Goal: Task Accomplishment & Management: Manage account settings

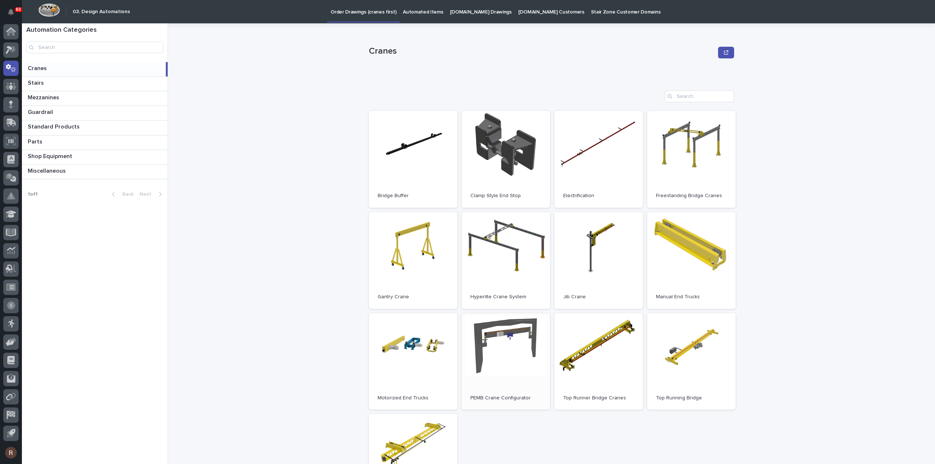
click at [499, 360] on span "Open" at bounding box center [505, 361] width 13 height 5
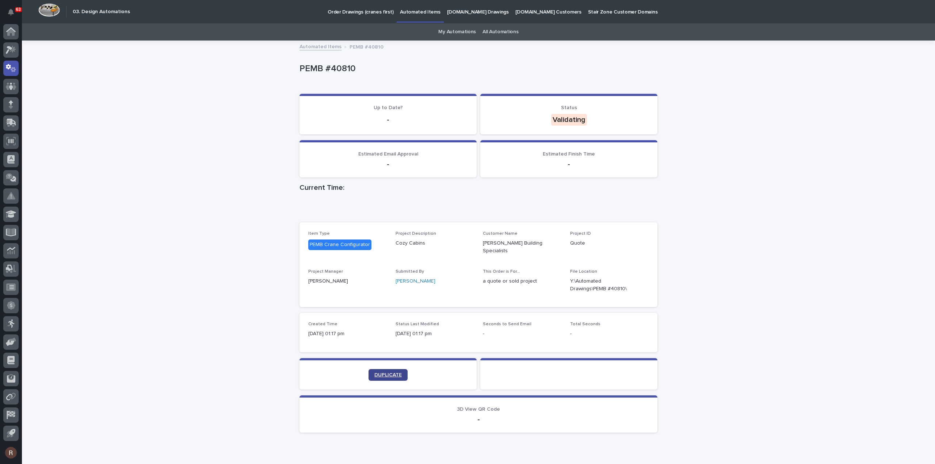
click at [375, 373] on span "DUPLICATE" at bounding box center [388, 375] width 27 height 5
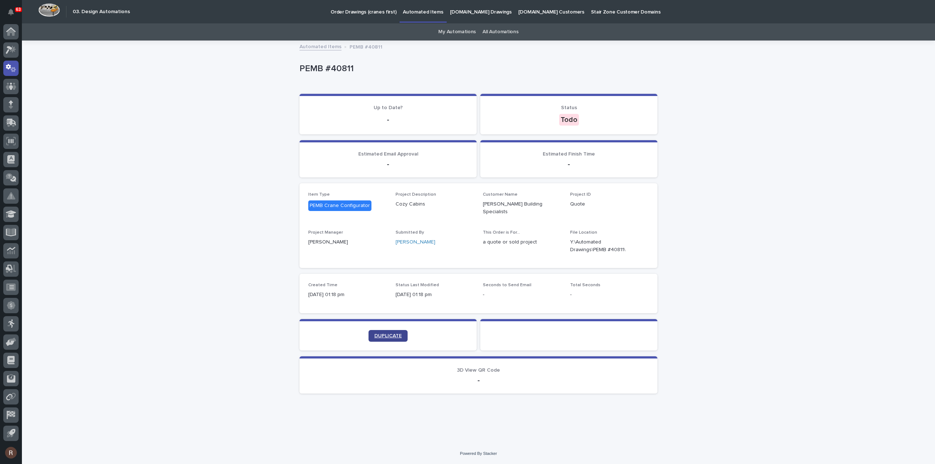
click at [384, 334] on span "DUPLICATE" at bounding box center [388, 336] width 27 height 5
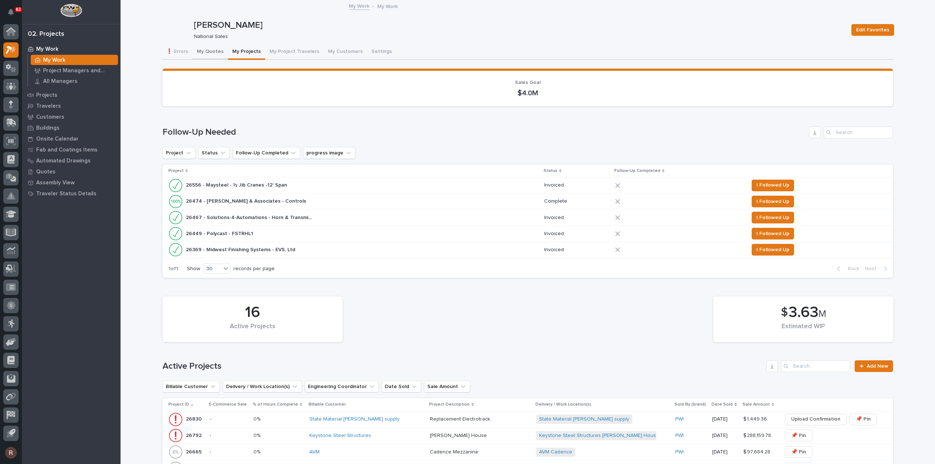
click at [207, 49] on button "My Quotes" at bounding box center [210, 52] width 35 height 15
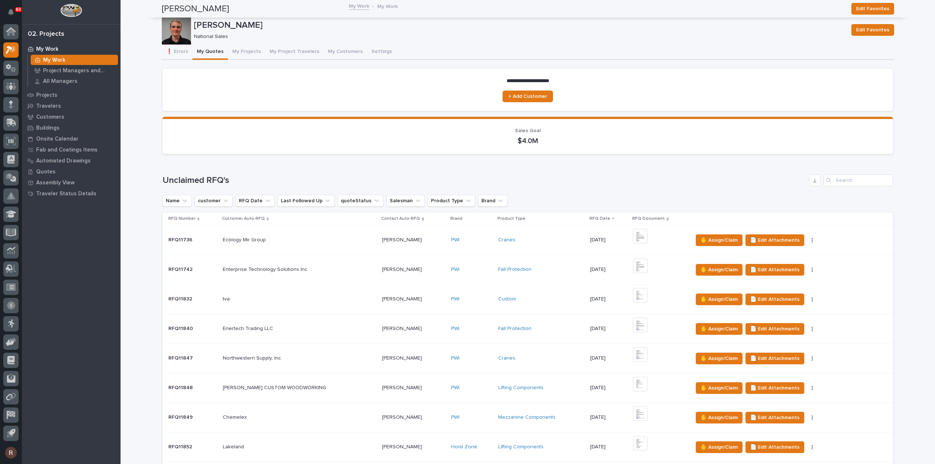
scroll to position [548, 0]
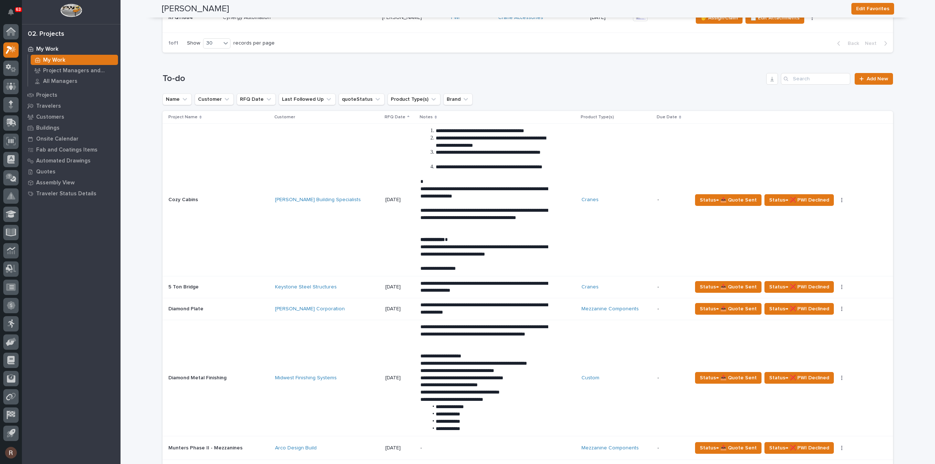
click at [579, 163] on td "Cranes" at bounding box center [617, 200] width 76 height 153
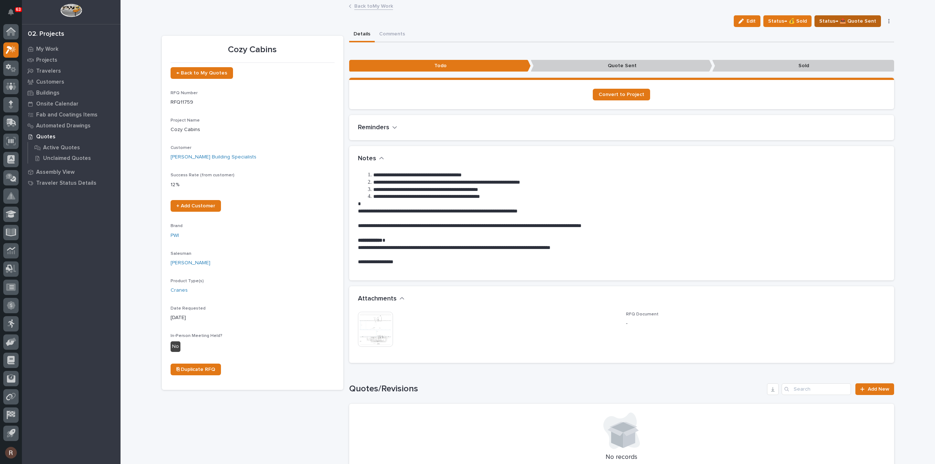
click at [846, 18] on span "Status→ 📤 Quote Sent" at bounding box center [848, 21] width 57 height 9
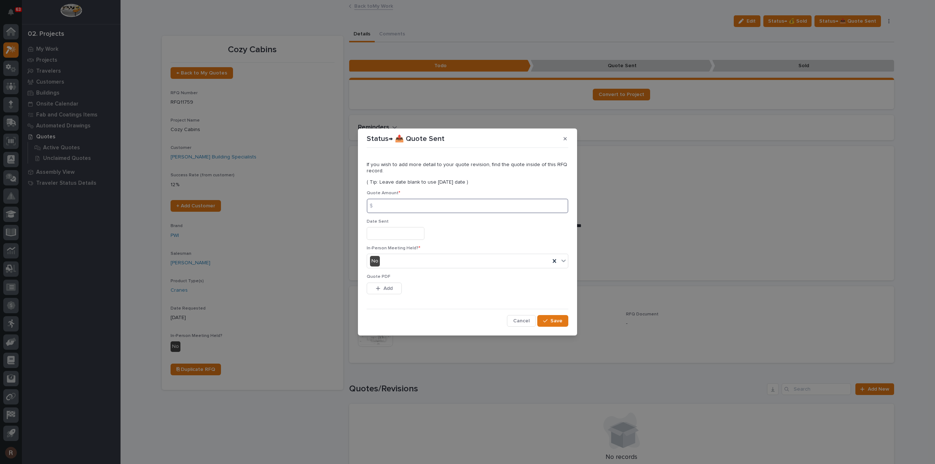
click at [415, 205] on input at bounding box center [468, 206] width 202 height 15
type input "549820"
click at [404, 239] on input "text" at bounding box center [396, 233] width 58 height 13
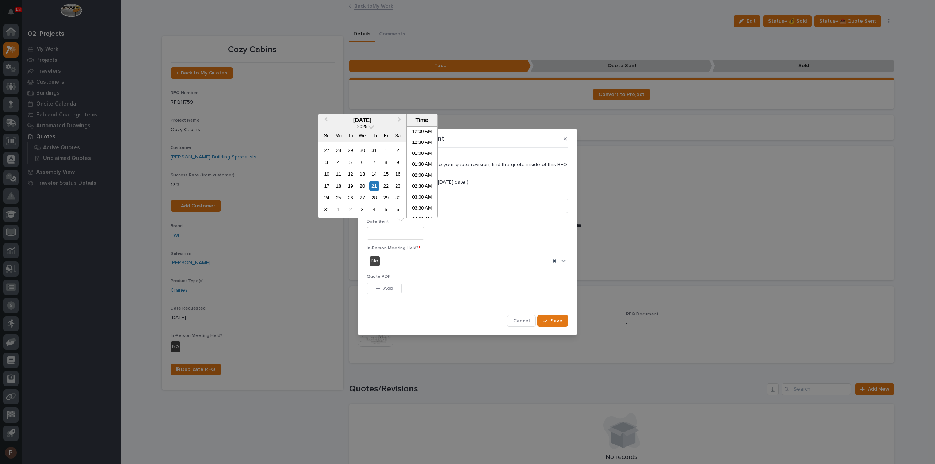
scroll to position [256, 0]
click at [375, 185] on div "21" at bounding box center [374, 186] width 10 height 10
type input "**********"
click at [386, 292] on span "Add" at bounding box center [388, 288] width 9 height 7
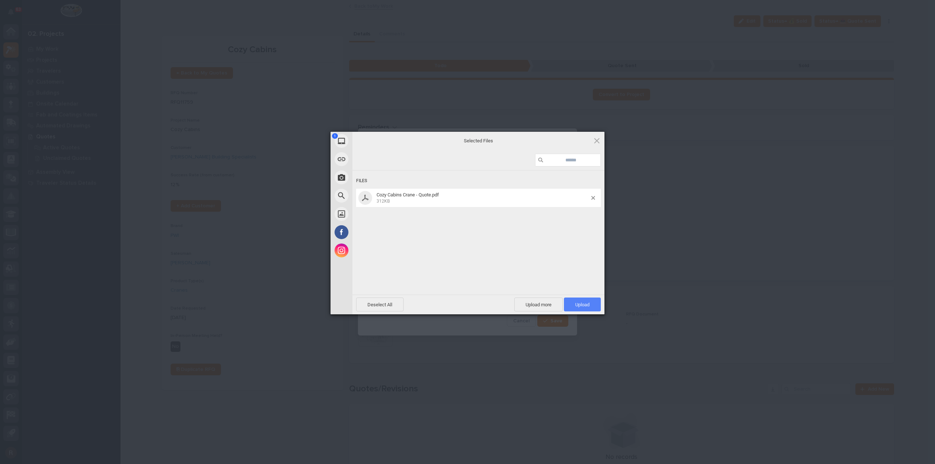
click at [590, 304] on span "Upload 1" at bounding box center [582, 305] width 37 height 14
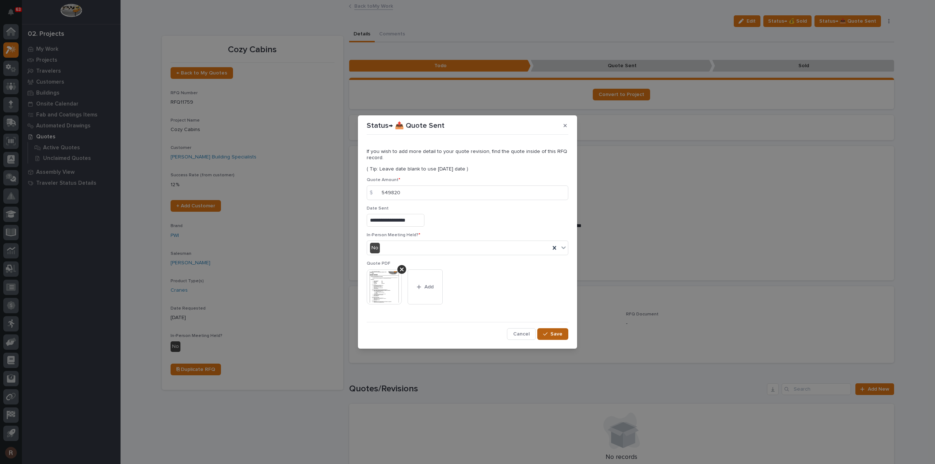
click at [557, 333] on span "Save" at bounding box center [557, 334] width 12 height 7
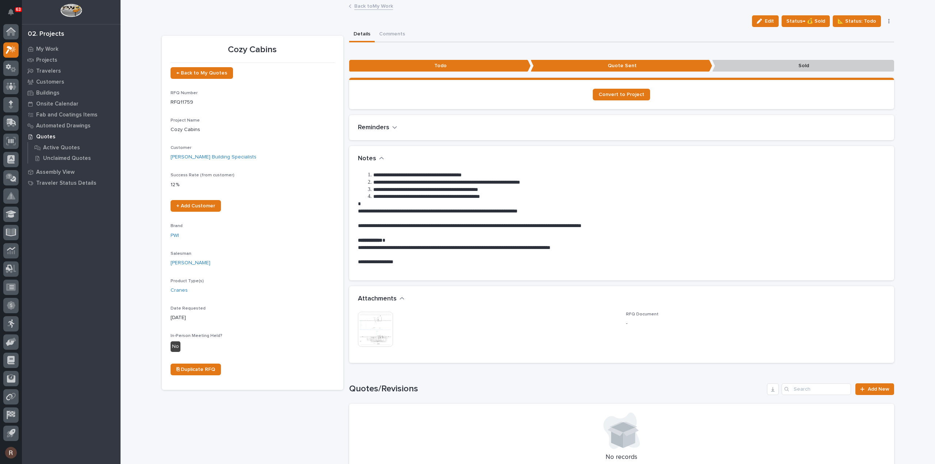
click at [374, 5] on link "Back to My Work" at bounding box center [373, 5] width 39 height 8
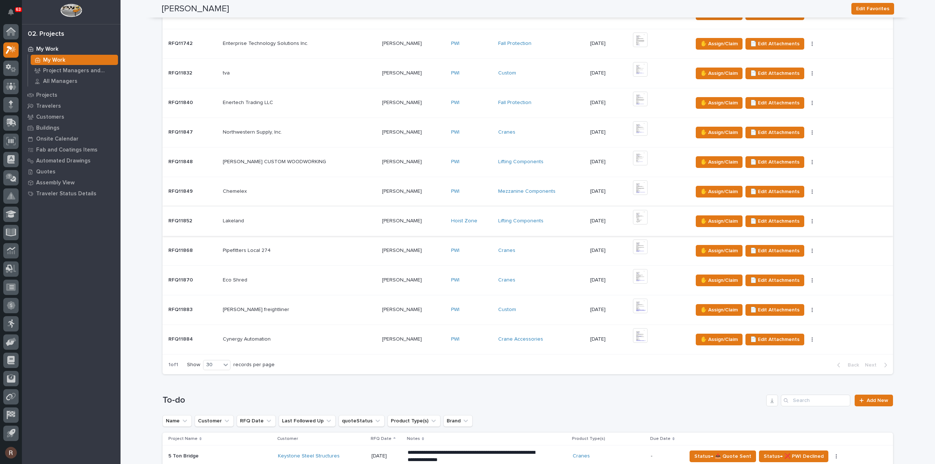
scroll to position [292, 0]
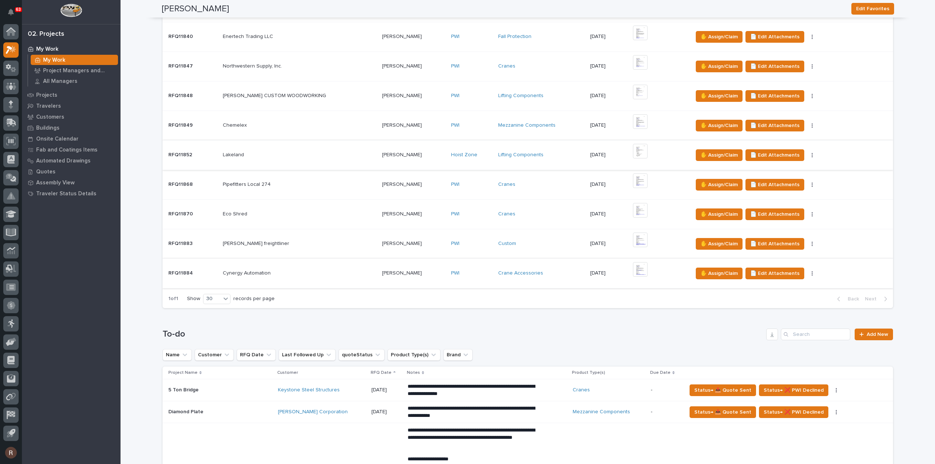
click at [635, 265] on img at bounding box center [640, 269] width 15 height 15
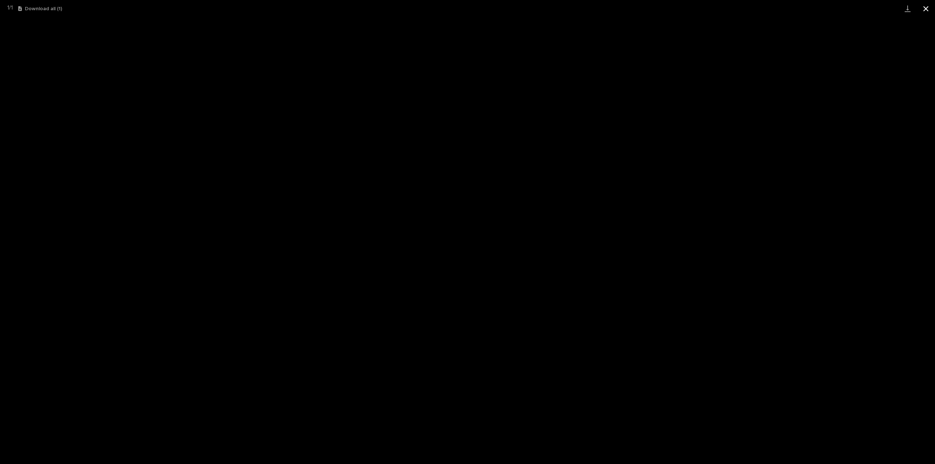
click at [930, 6] on button "Close gallery" at bounding box center [926, 8] width 18 height 17
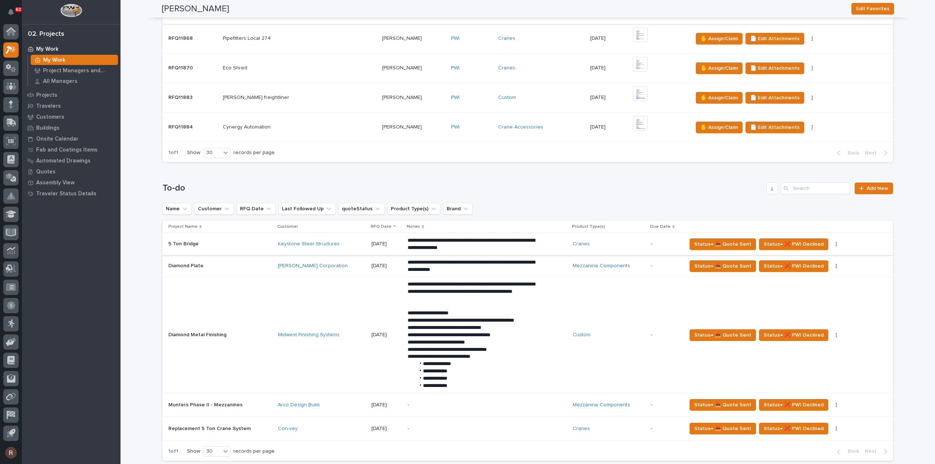
scroll to position [512, 0]
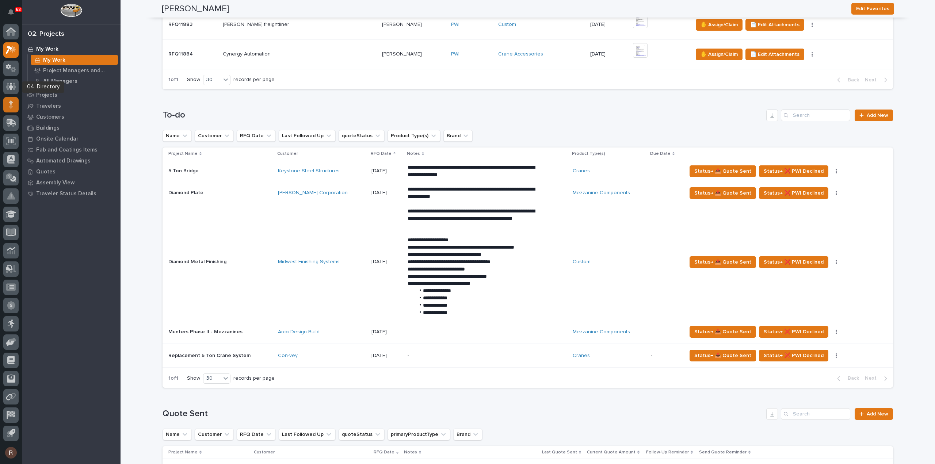
click at [15, 100] on div at bounding box center [10, 104] width 15 height 15
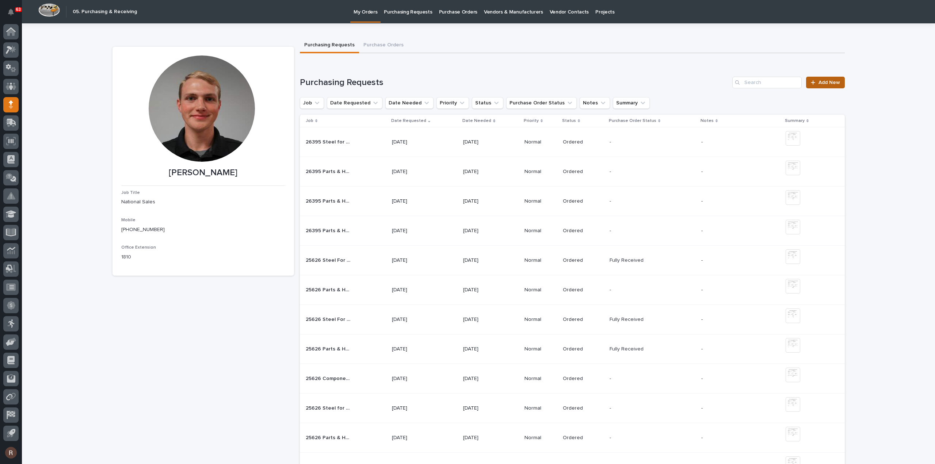
click at [829, 81] on span "Add New" at bounding box center [830, 82] width 22 height 5
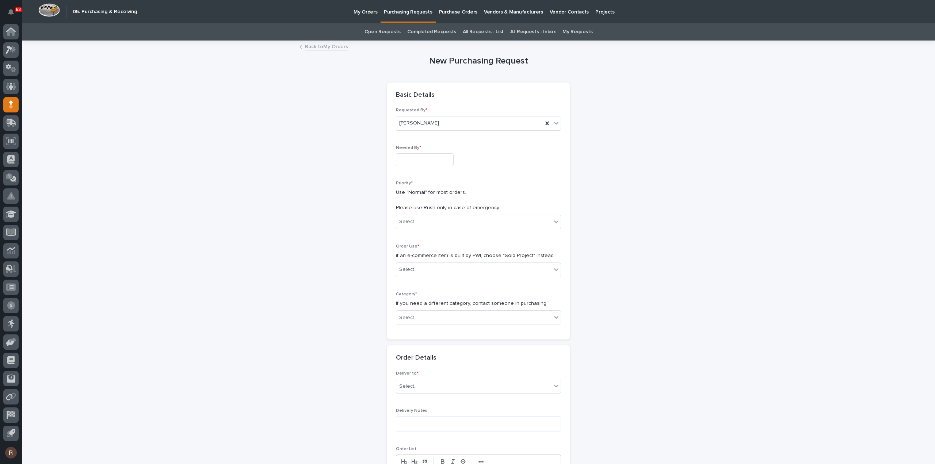
click at [397, 161] on input "text" at bounding box center [425, 159] width 58 height 13
click at [444, 124] on div "29" at bounding box center [444, 123] width 10 height 10
type input "**********"
click at [418, 222] on div "Select..." at bounding box center [473, 222] width 155 height 12
click at [411, 258] on div "Normal" at bounding box center [476, 260] width 164 height 13
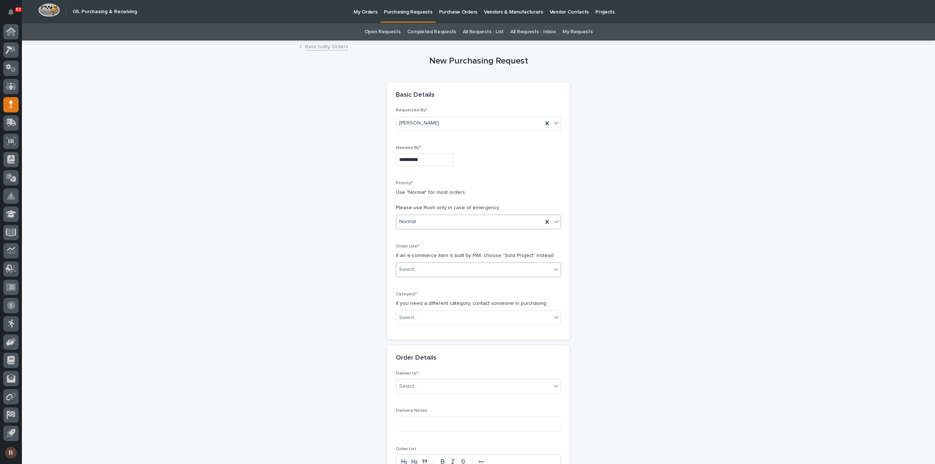
click at [413, 263] on div "Select..." at bounding box center [478, 270] width 165 height 15
click at [411, 281] on div "Sold Project" at bounding box center [476, 283] width 164 height 13
click at [411, 316] on div "Select..." at bounding box center [408, 318] width 18 height 8
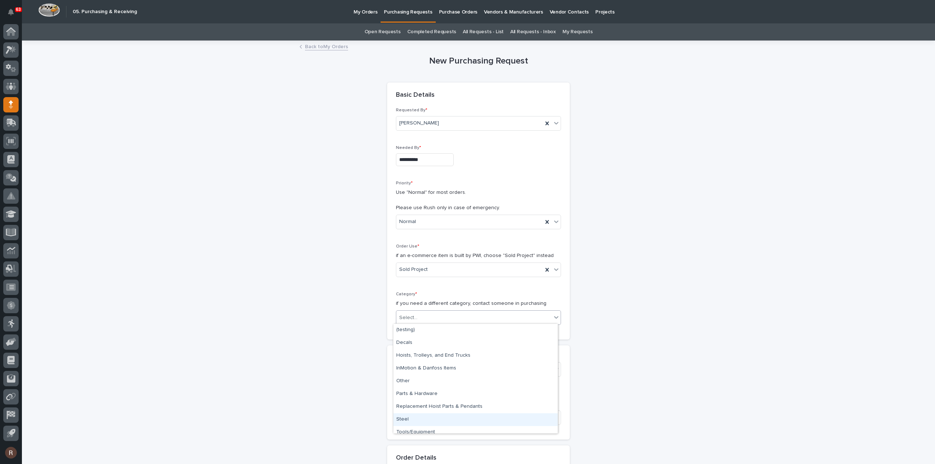
click at [409, 414] on div "Steel" at bounding box center [476, 420] width 164 height 13
click at [414, 364] on div "Select..." at bounding box center [473, 370] width 155 height 12
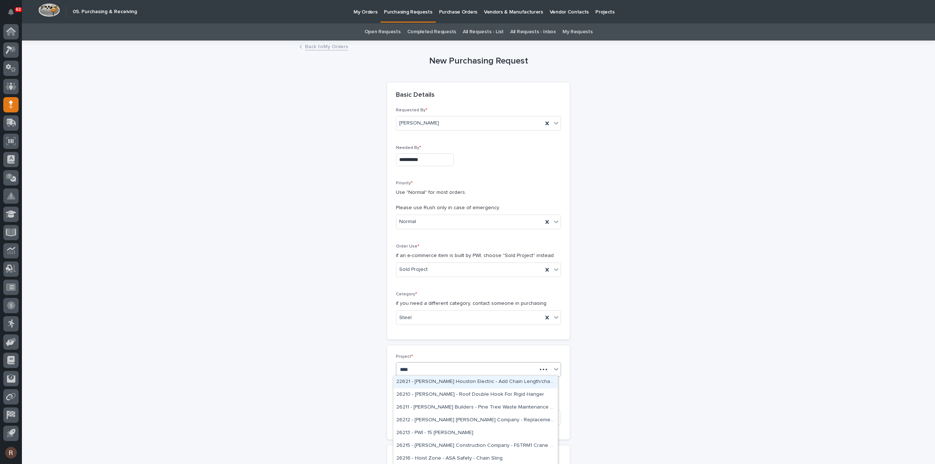
type input "*****"
click at [424, 380] on div "26211 - [PERSON_NAME] Builders - Pine Tree Waste Maintenance Garage" at bounding box center [476, 382] width 164 height 13
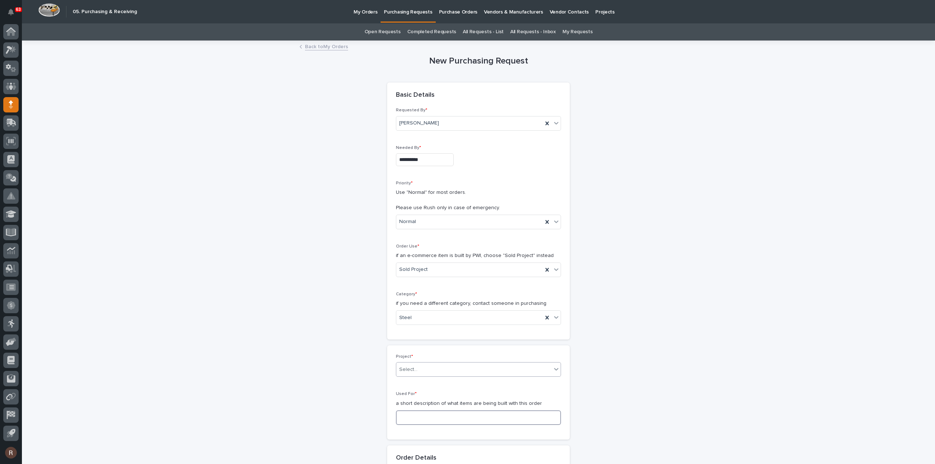
click at [420, 417] on input at bounding box center [478, 418] width 165 height 15
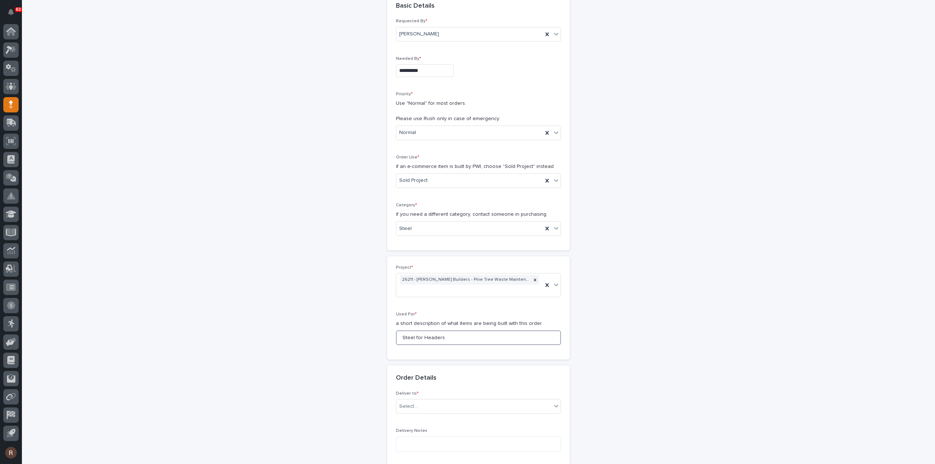
scroll to position [146, 0]
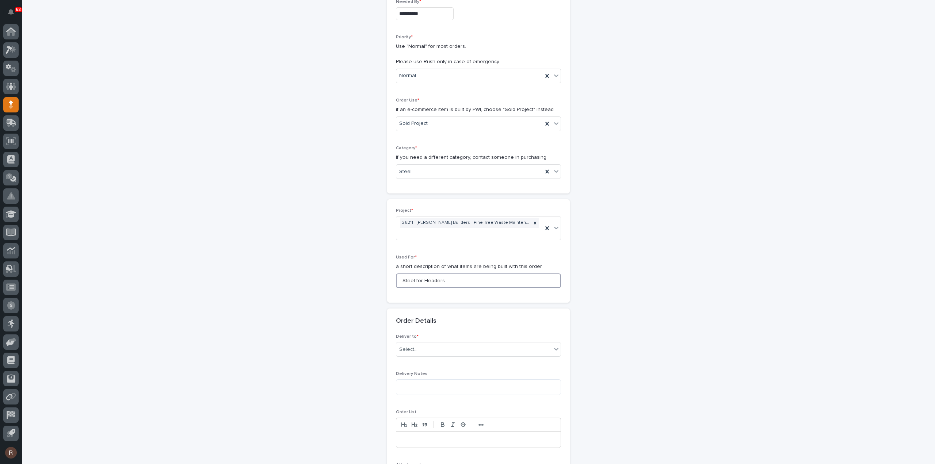
type input "Steel for Headers"
drag, startPoint x: 406, startPoint y: 326, endPoint x: 407, endPoint y: 334, distance: 8.2
click at [406, 335] on span "Deliver to *" at bounding box center [407, 337] width 23 height 4
click at [407, 346] on div "Select..." at bounding box center [408, 350] width 18 height 8
click at [407, 356] on div "PWI" at bounding box center [476, 352] width 164 height 13
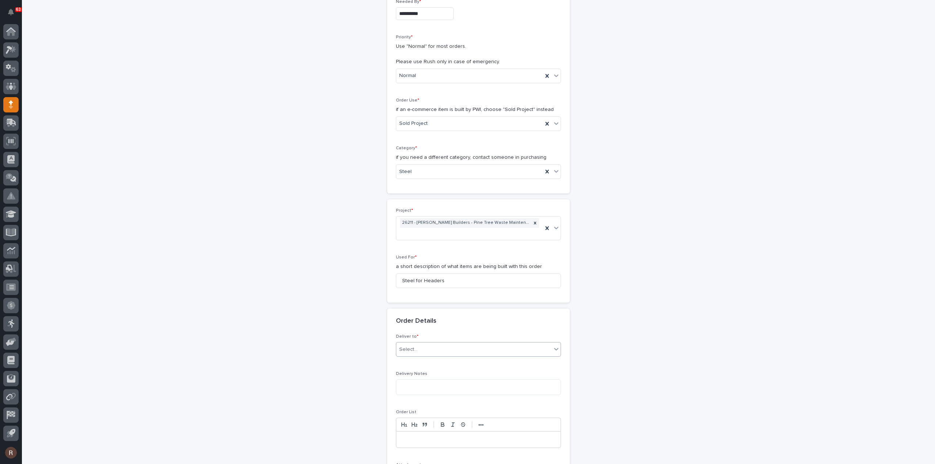
scroll to position [292, 0]
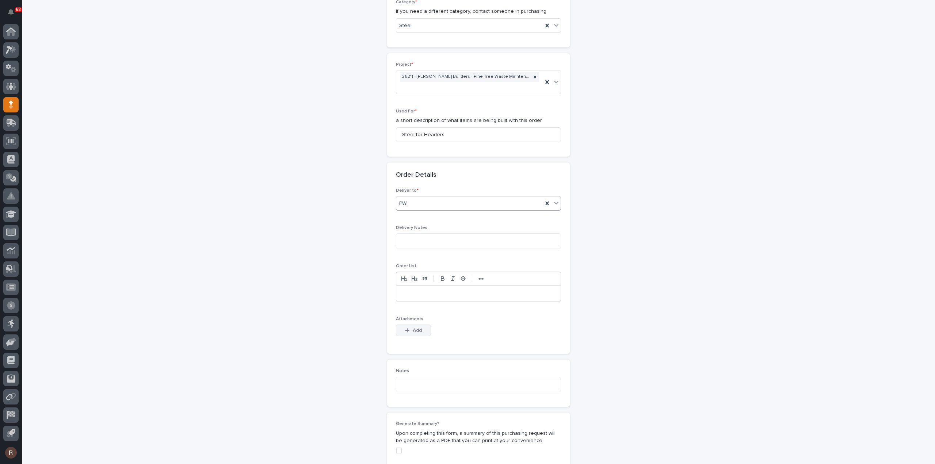
click at [413, 327] on span "Add" at bounding box center [417, 330] width 9 height 7
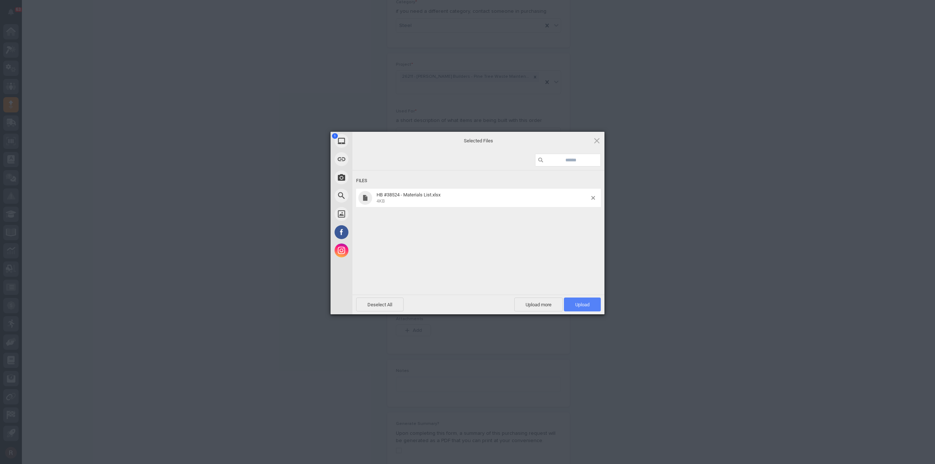
click at [591, 301] on span "Upload 1" at bounding box center [582, 305] width 37 height 14
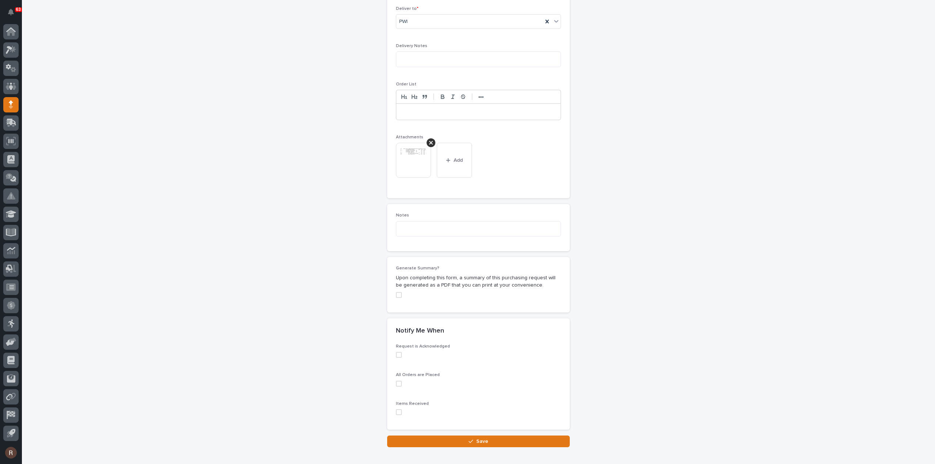
scroll to position [503, 0]
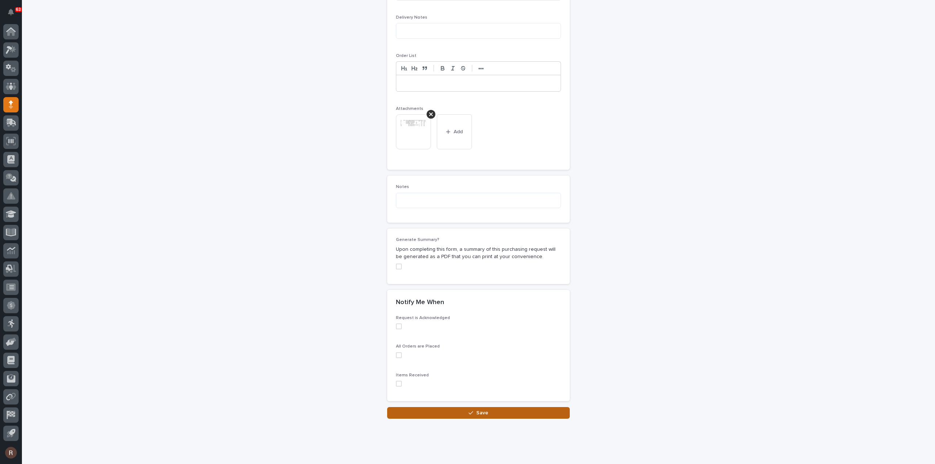
click at [478, 410] on span "Save" at bounding box center [482, 413] width 12 height 7
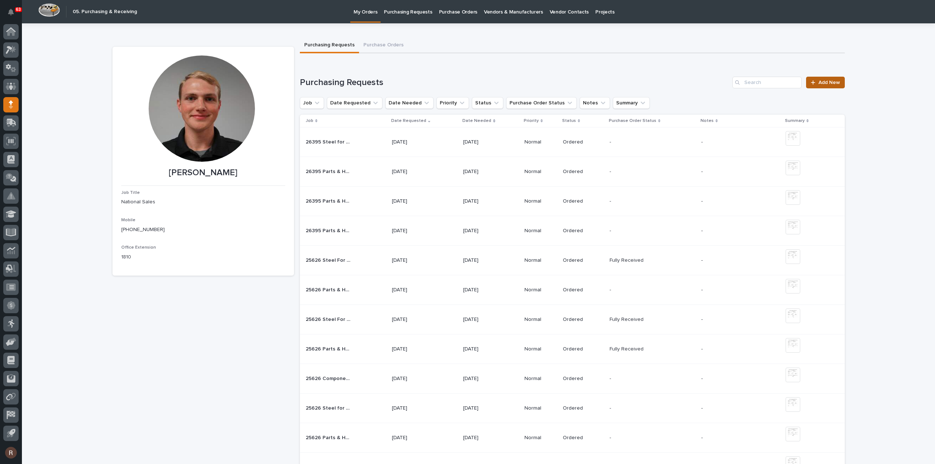
click at [822, 82] on span "Add New" at bounding box center [830, 82] width 22 height 5
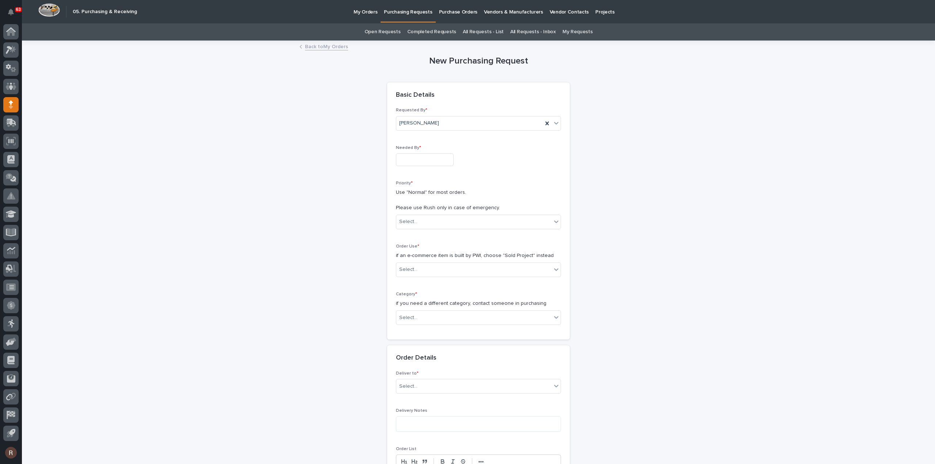
click at [412, 160] on input "text" at bounding box center [425, 159] width 58 height 13
click at [440, 123] on div "29" at bounding box center [444, 123] width 10 height 10
type input "**********"
click at [417, 224] on div "Select..." at bounding box center [473, 222] width 155 height 12
click at [410, 263] on div "Normal" at bounding box center [476, 260] width 164 height 13
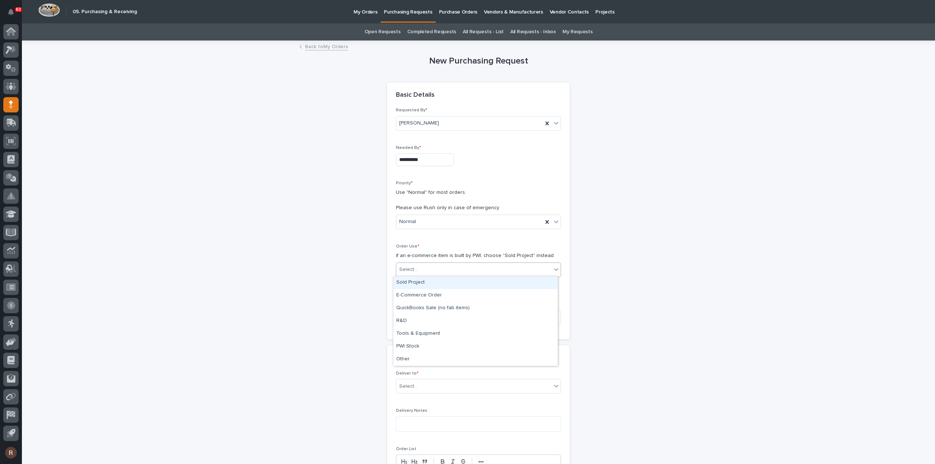
drag, startPoint x: 412, startPoint y: 263, endPoint x: 413, endPoint y: 267, distance: 3.8
click at [412, 264] on div "Select..." at bounding box center [473, 270] width 155 height 12
click at [417, 282] on div "Sold Project" at bounding box center [476, 283] width 164 height 13
click at [411, 320] on div "Select..." at bounding box center [408, 318] width 18 height 8
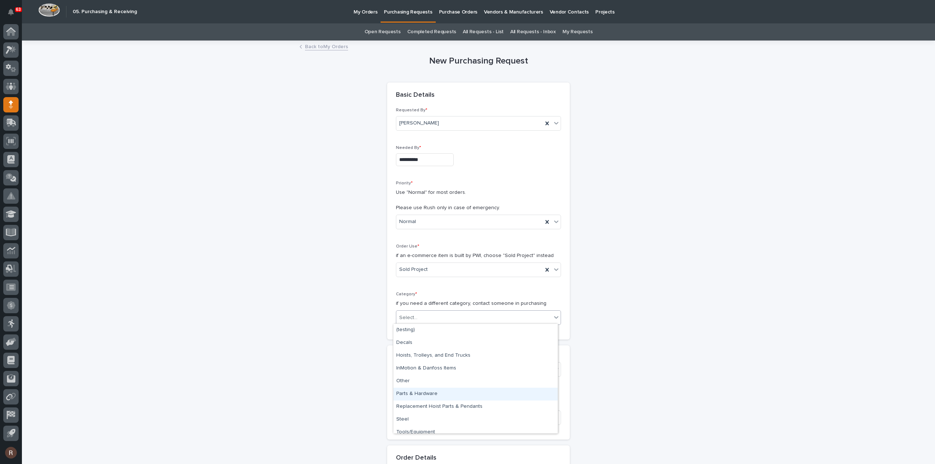
click at [412, 394] on div "Parts & Hardware" at bounding box center [476, 394] width 164 height 13
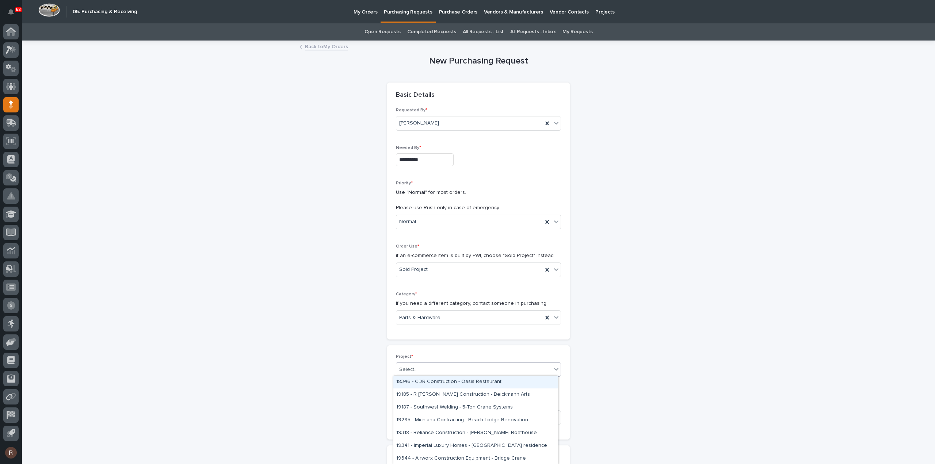
click at [409, 366] on div "Select..." at bounding box center [408, 370] width 18 height 8
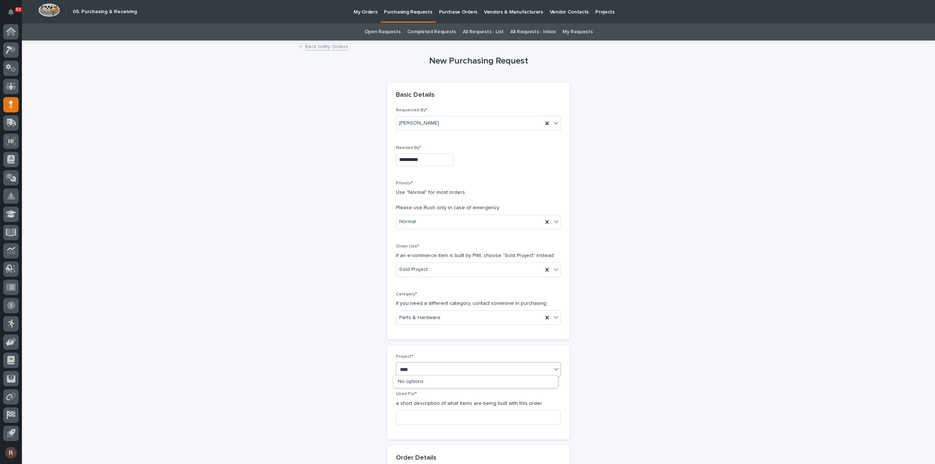
type input "*****"
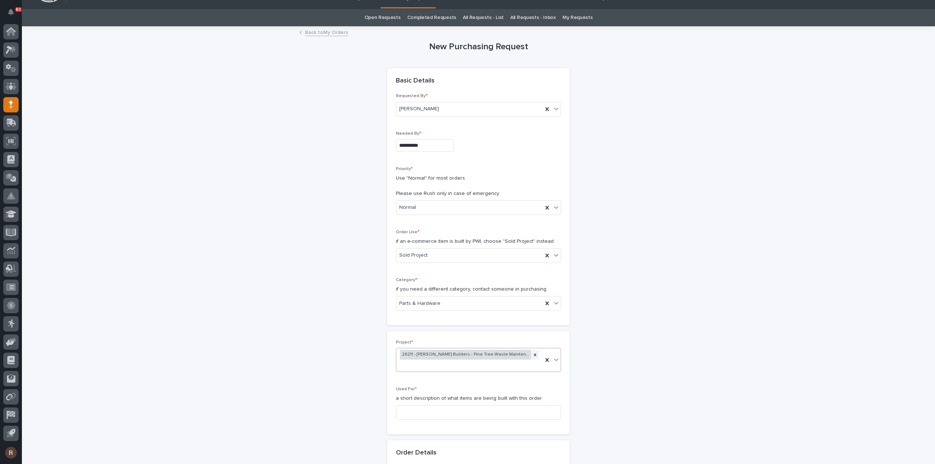
scroll to position [37, 0]
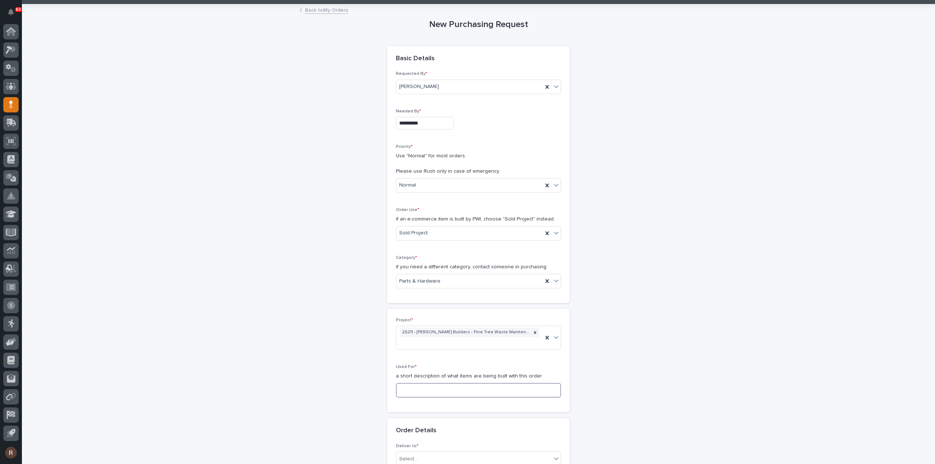
click at [411, 383] on input at bounding box center [478, 390] width 165 height 15
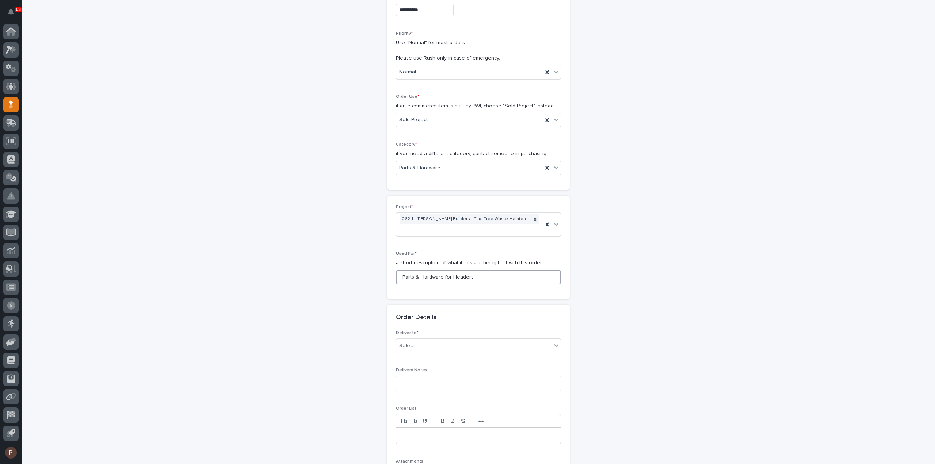
scroll to position [256, 0]
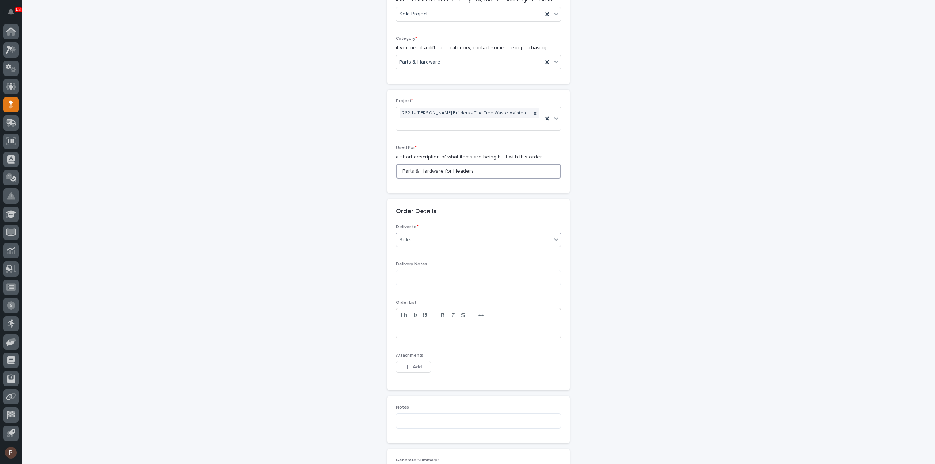
type input "Parts & Hardware for Headers"
click at [425, 234] on div "Select..." at bounding box center [473, 240] width 155 height 12
click at [416, 245] on div "PWI" at bounding box center [476, 243] width 164 height 13
click at [413, 364] on span "Add" at bounding box center [417, 367] width 9 height 7
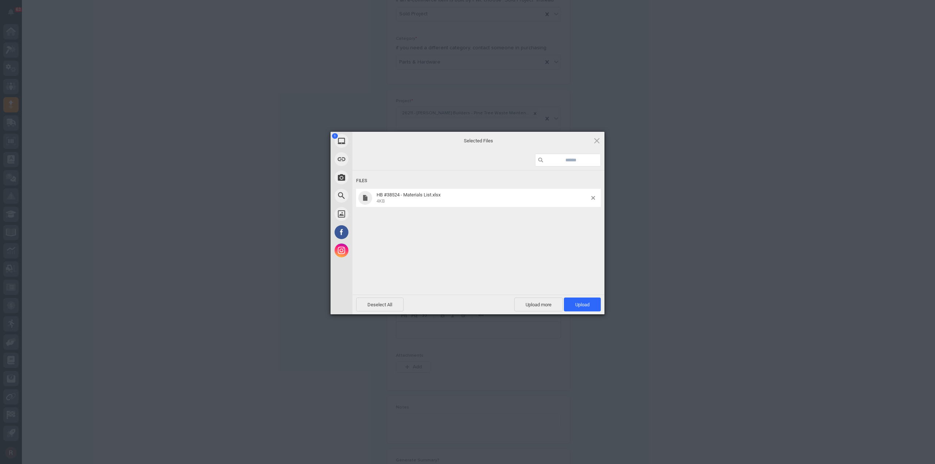
drag, startPoint x: 570, startPoint y: 293, endPoint x: 572, endPoint y: 297, distance: 4.6
click at [570, 293] on div "Files HB #38524 - Materials List.xlsx 4KB" at bounding box center [479, 232] width 252 height 164
click at [574, 303] on span "Upload 1" at bounding box center [582, 305] width 37 height 14
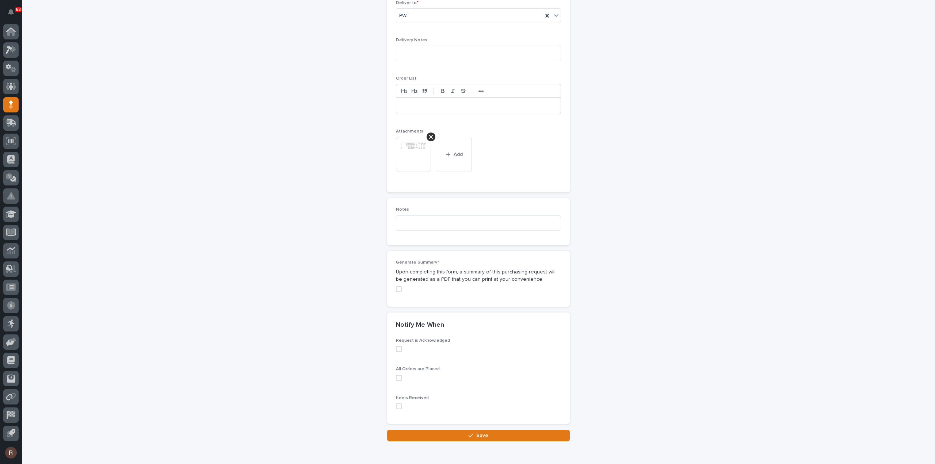
scroll to position [503, 0]
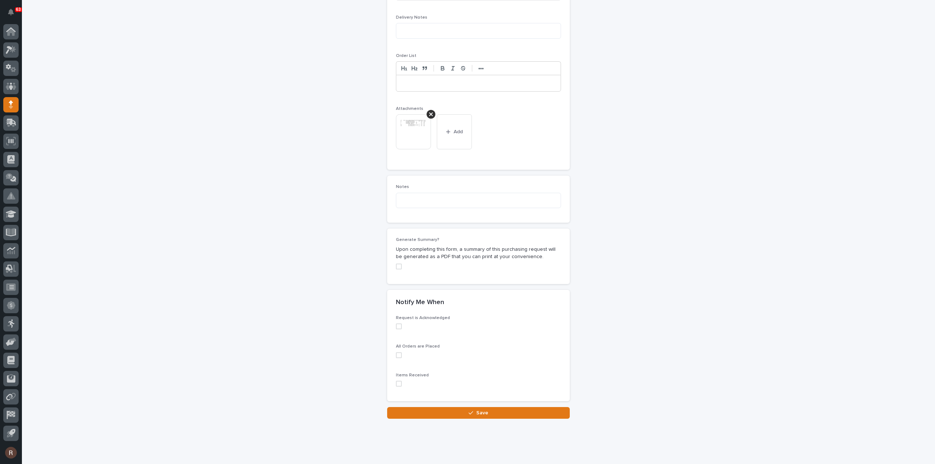
click at [483, 410] on span "Save" at bounding box center [482, 413] width 12 height 7
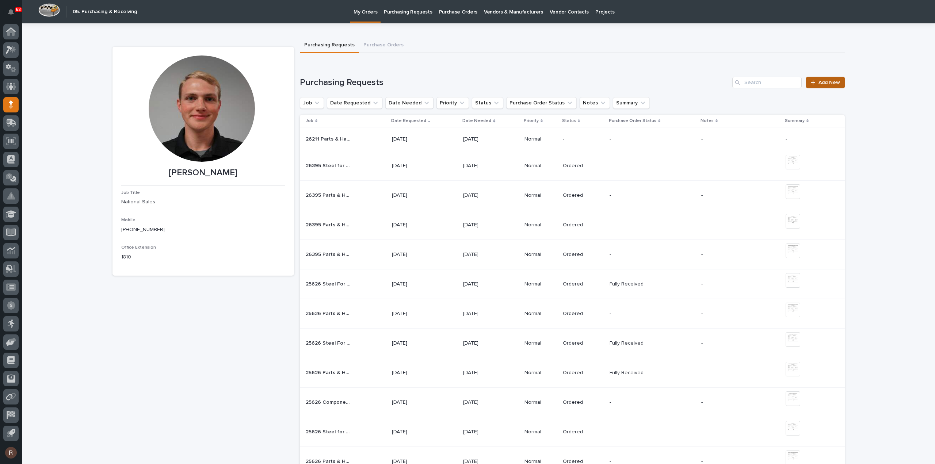
click at [823, 81] on span "Add New" at bounding box center [830, 82] width 22 height 5
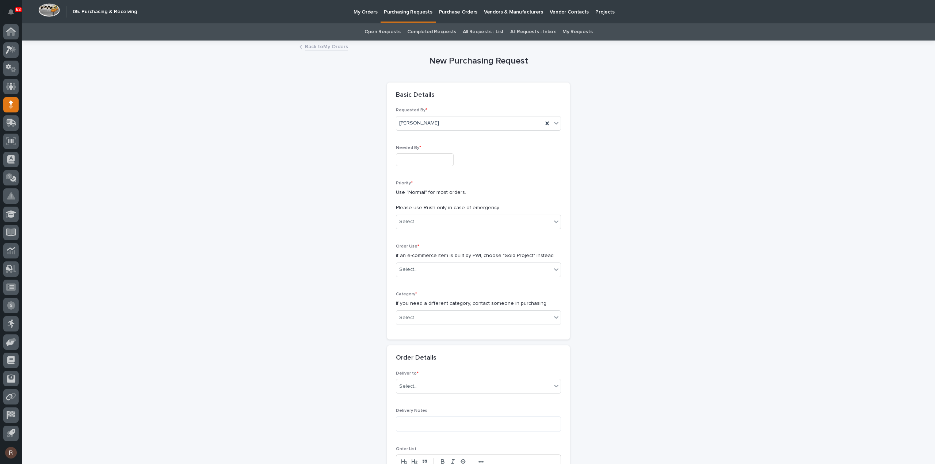
click at [424, 156] on input "text" at bounding box center [425, 159] width 58 height 13
click at [441, 124] on div "29" at bounding box center [444, 123] width 10 height 10
type input "**********"
click at [427, 219] on div "Select..." at bounding box center [473, 222] width 155 height 12
click at [415, 266] on div "Normal" at bounding box center [476, 260] width 164 height 13
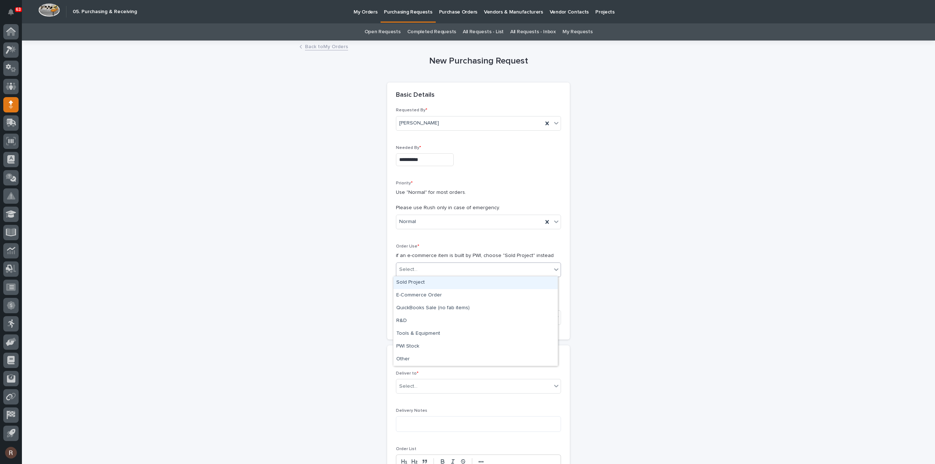
click at [415, 264] on div "Select..." at bounding box center [473, 270] width 155 height 12
click at [418, 287] on div "Sold Project" at bounding box center [476, 283] width 164 height 13
click at [419, 318] on div "Select..." at bounding box center [473, 318] width 155 height 12
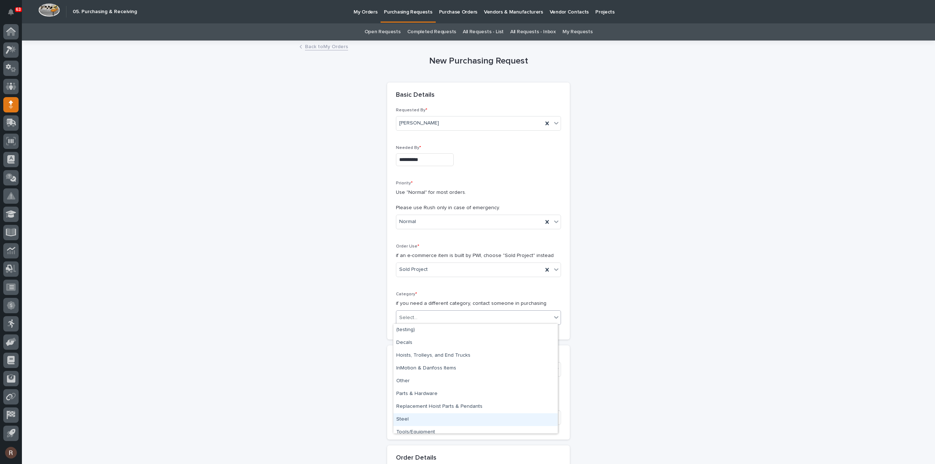
click at [416, 417] on div "Steel" at bounding box center [476, 420] width 164 height 13
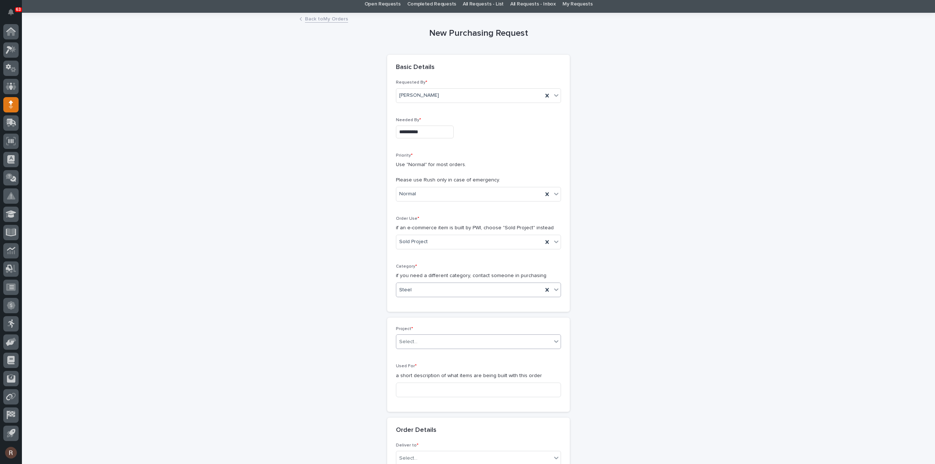
scroll to position [73, 0]
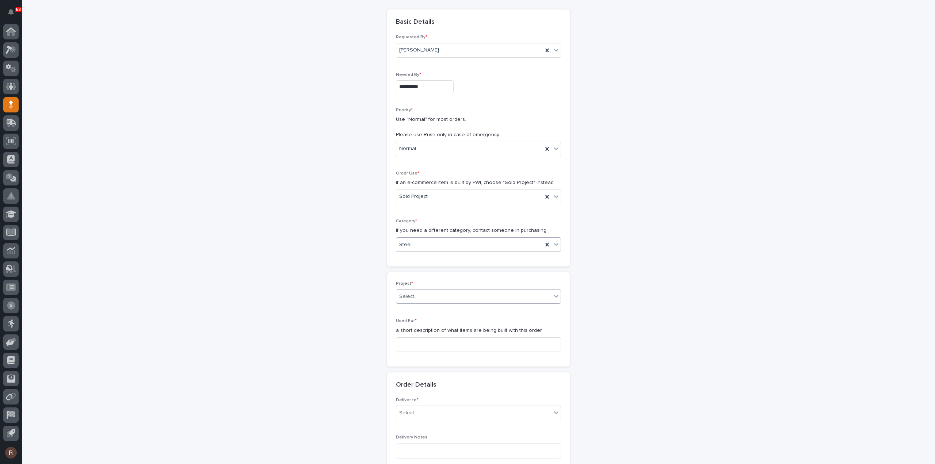
click at [426, 294] on div "Select..." at bounding box center [473, 297] width 155 height 12
type input "*****"
click at [409, 309] on div "26211 - [PERSON_NAME] Builders - Pine Tree Waste Maintenance Garage" at bounding box center [476, 309] width 164 height 13
click at [400, 347] on input at bounding box center [478, 354] width 165 height 15
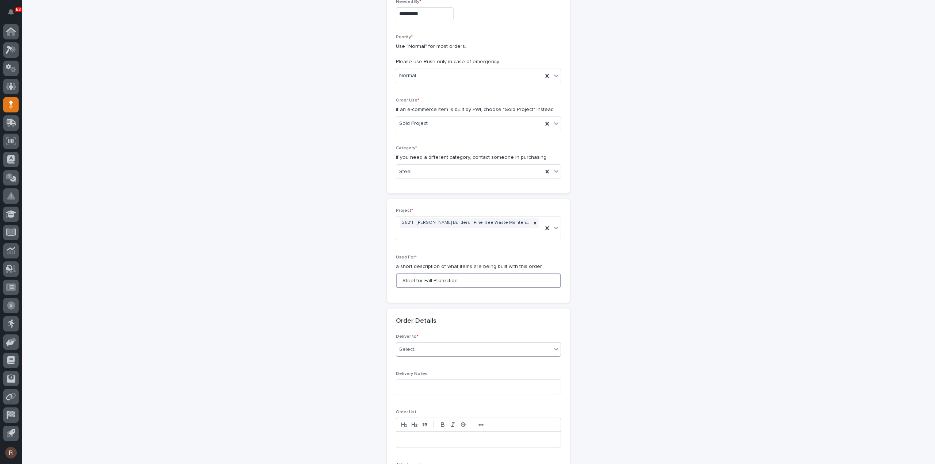
type input "Steel for Fall Protection"
click at [402, 342] on div "Select..." at bounding box center [478, 349] width 165 height 15
click at [402, 353] on div "PWI" at bounding box center [476, 352] width 164 height 13
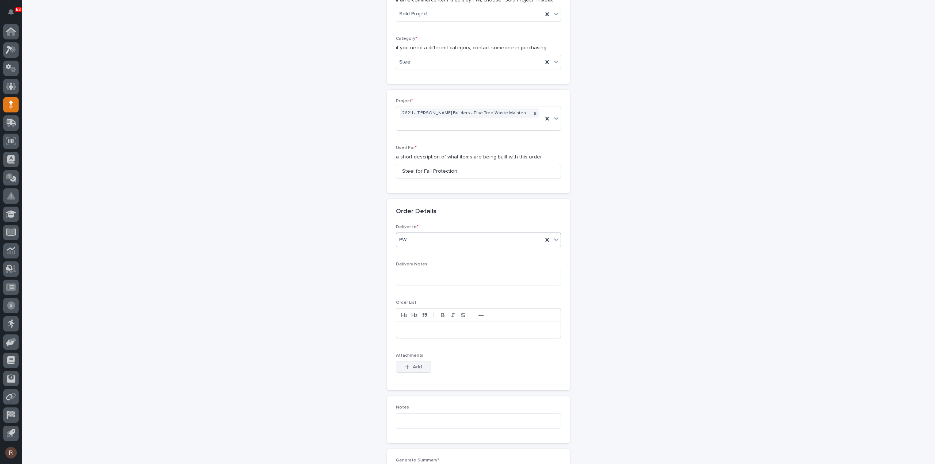
click at [406, 365] on icon "button" at bounding box center [408, 367] width 4 height 4
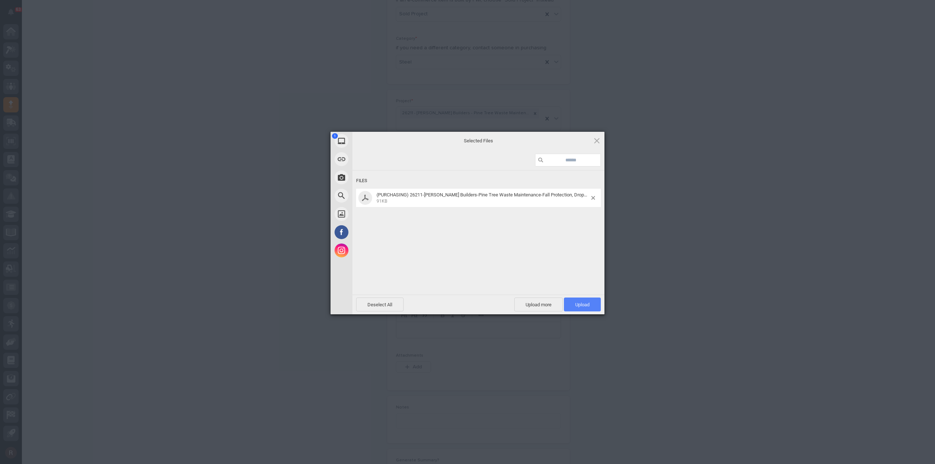
click at [577, 305] on span "Upload 1" at bounding box center [582, 304] width 14 height 5
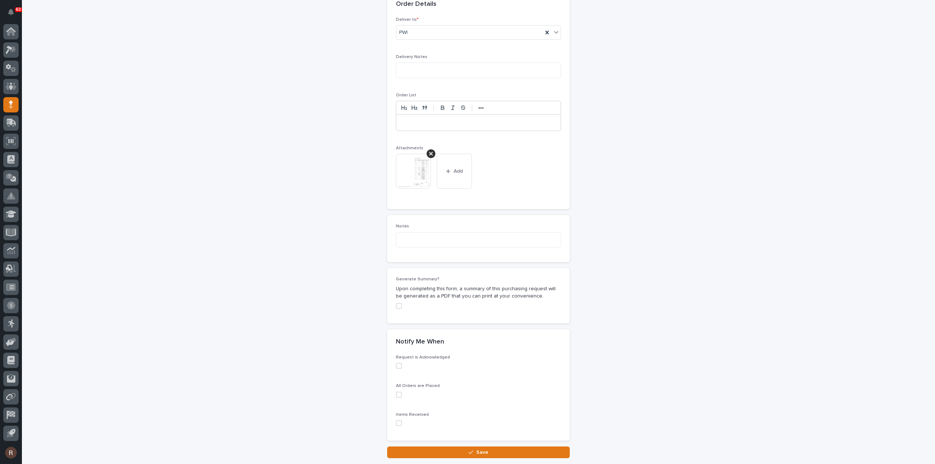
scroll to position [503, 0]
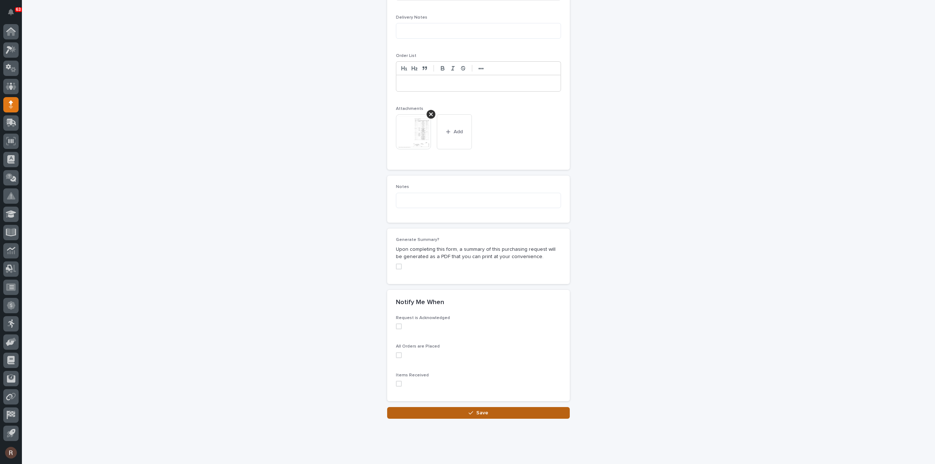
click at [455, 407] on button "Save" at bounding box center [478, 413] width 183 height 12
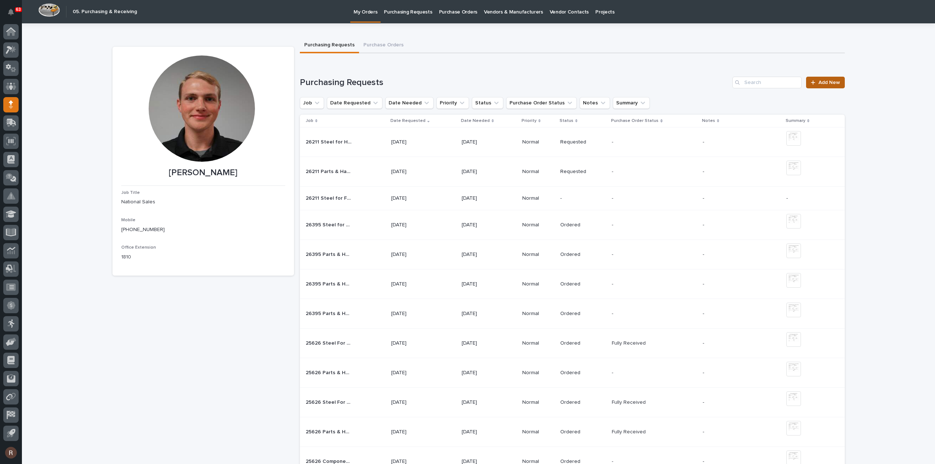
click at [828, 81] on span "Add New" at bounding box center [830, 82] width 22 height 5
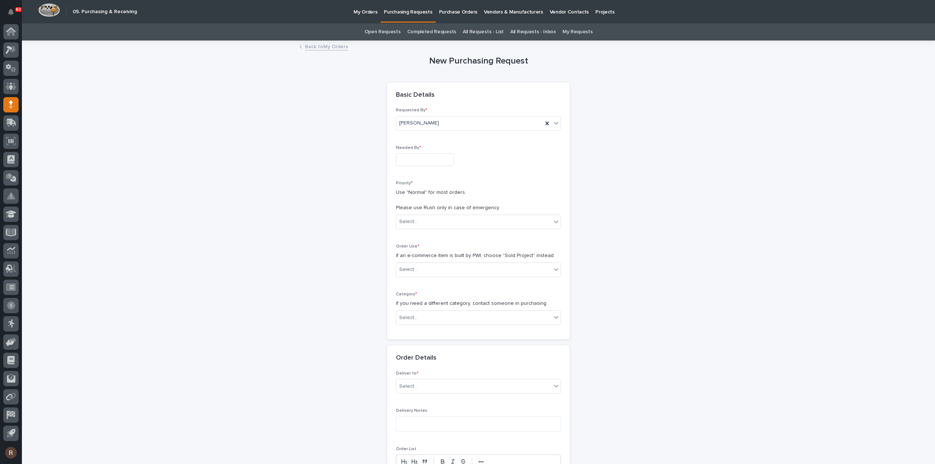
click at [429, 159] on input "text" at bounding box center [425, 159] width 58 height 13
click at [451, 126] on div "30" at bounding box center [456, 123] width 10 height 10
click at [436, 163] on input "**********" at bounding box center [425, 159] width 58 height 13
click at [448, 122] on div "29" at bounding box center [444, 123] width 10 height 10
type input "**********"
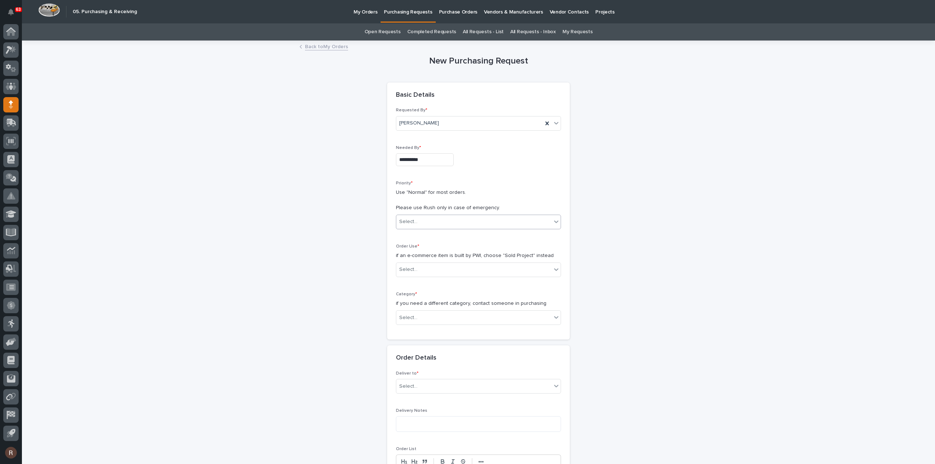
click at [426, 221] on div "Select..." at bounding box center [473, 222] width 155 height 12
click at [415, 262] on div "Normal" at bounding box center [476, 260] width 164 height 13
click at [421, 270] on div "Select..." at bounding box center [473, 270] width 155 height 12
click at [422, 284] on div "Sold Project" at bounding box center [476, 283] width 164 height 13
click at [423, 320] on div "Select..." at bounding box center [473, 318] width 155 height 12
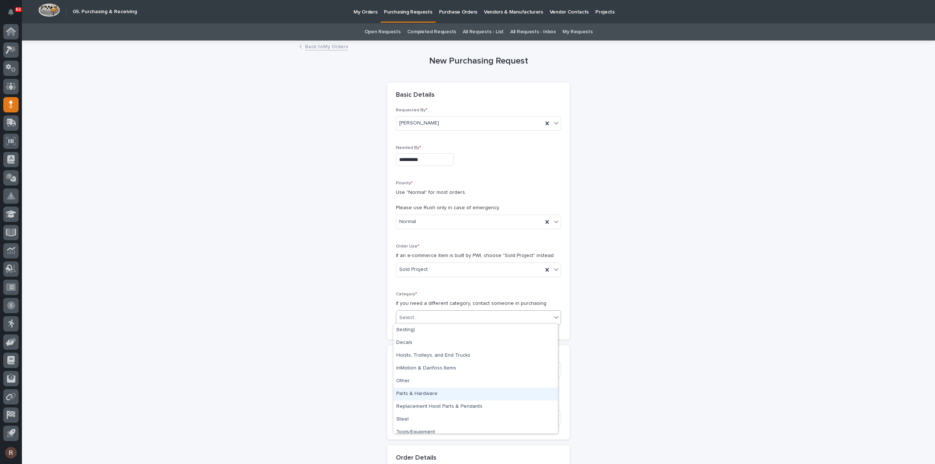
click at [426, 397] on div "Parts & Hardware" at bounding box center [476, 394] width 164 height 13
click at [419, 369] on div "Select..." at bounding box center [473, 370] width 155 height 12
type input "*****"
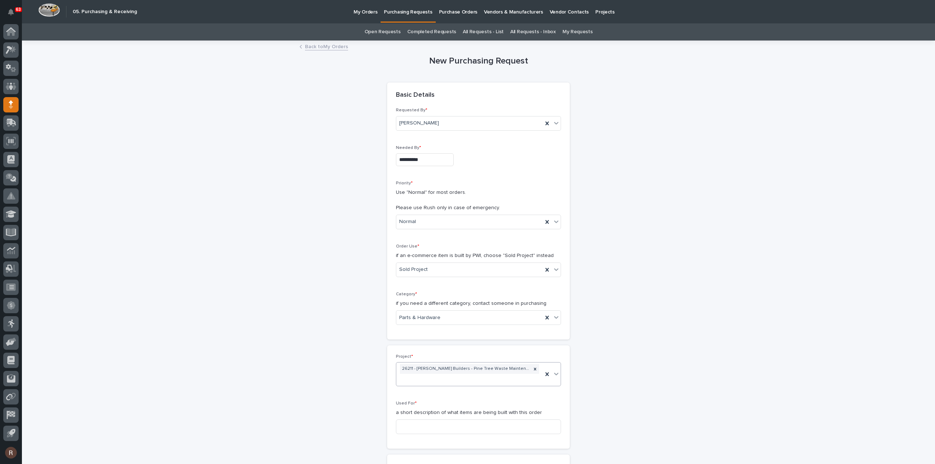
scroll to position [37, 0]
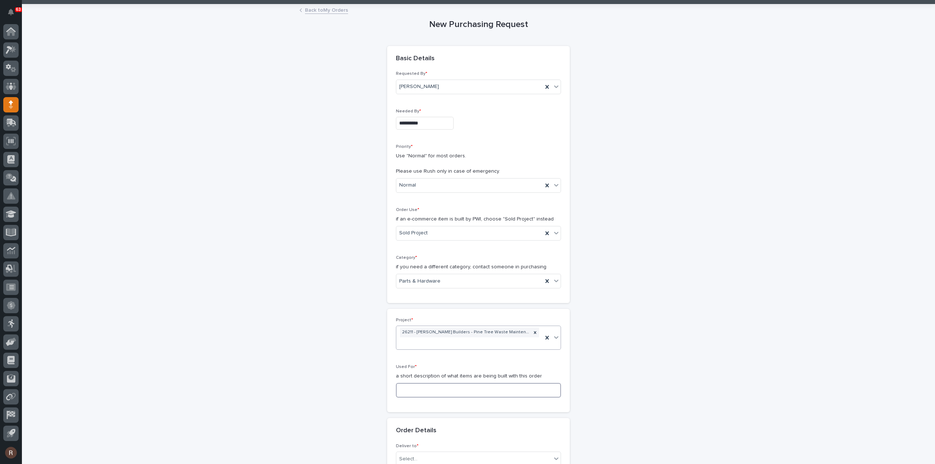
click at [413, 385] on input at bounding box center [478, 390] width 165 height 15
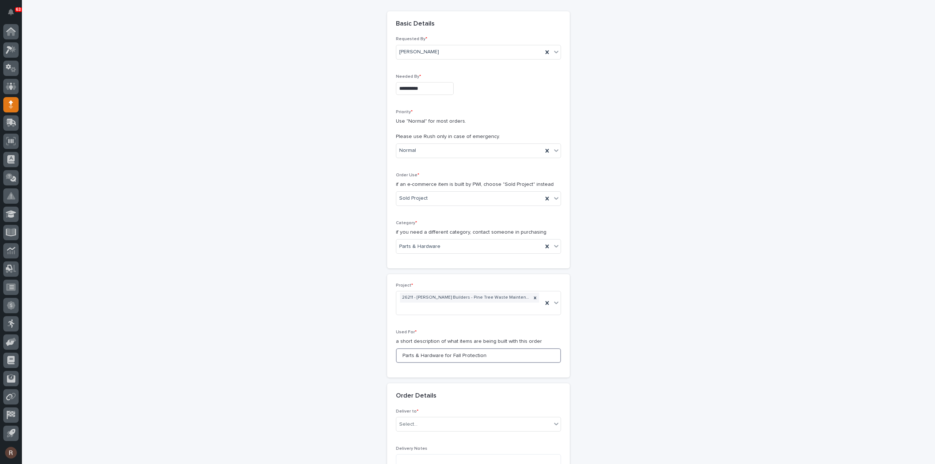
scroll to position [146, 0]
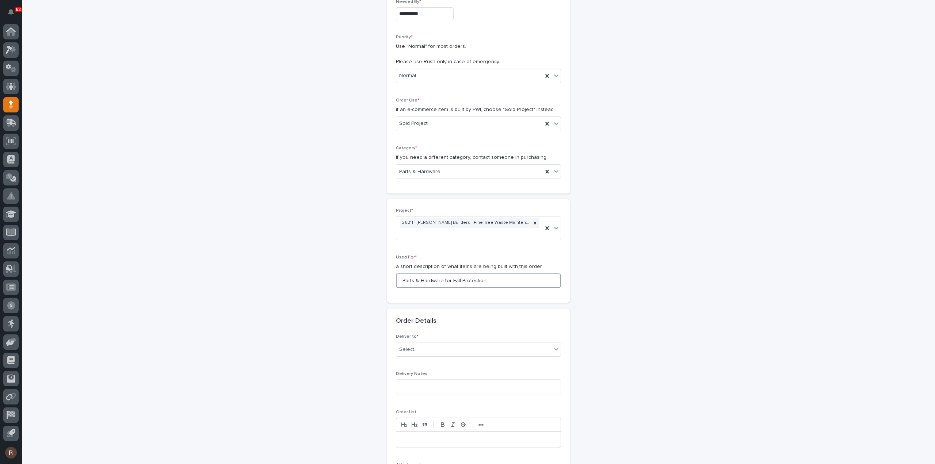
type input "Parts & Hardware for Fall Protection"
click at [417, 346] on div "Deliver to * Select..." at bounding box center [478, 348] width 165 height 29
click at [418, 347] on input "text" at bounding box center [418, 350] width 1 height 6
click at [406, 353] on div "PWI" at bounding box center [476, 352] width 164 height 13
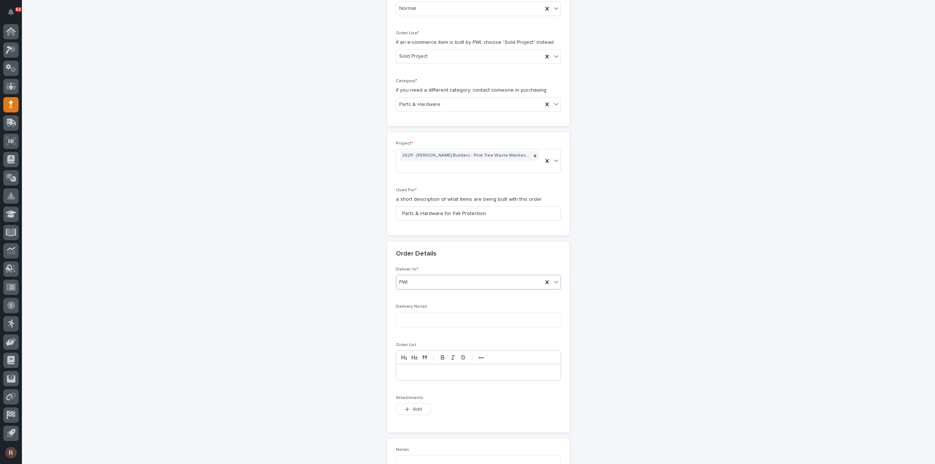
scroll to position [292, 0]
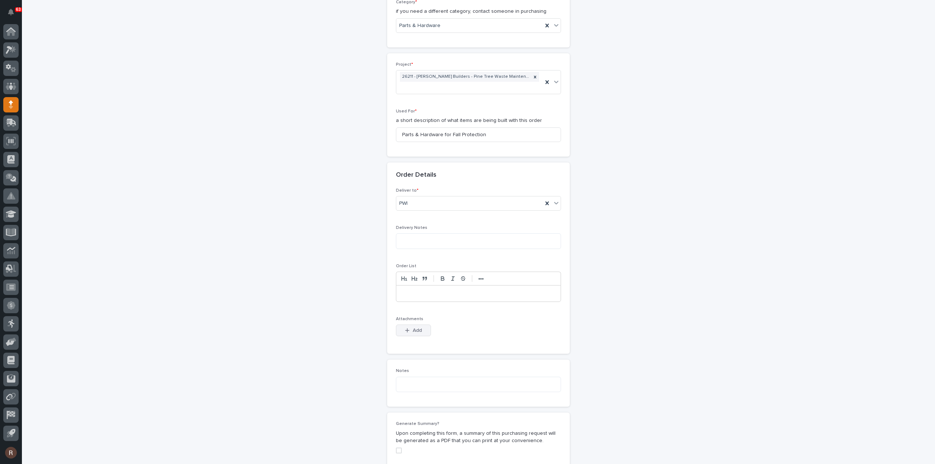
click at [414, 327] on span "Add" at bounding box center [417, 330] width 9 height 7
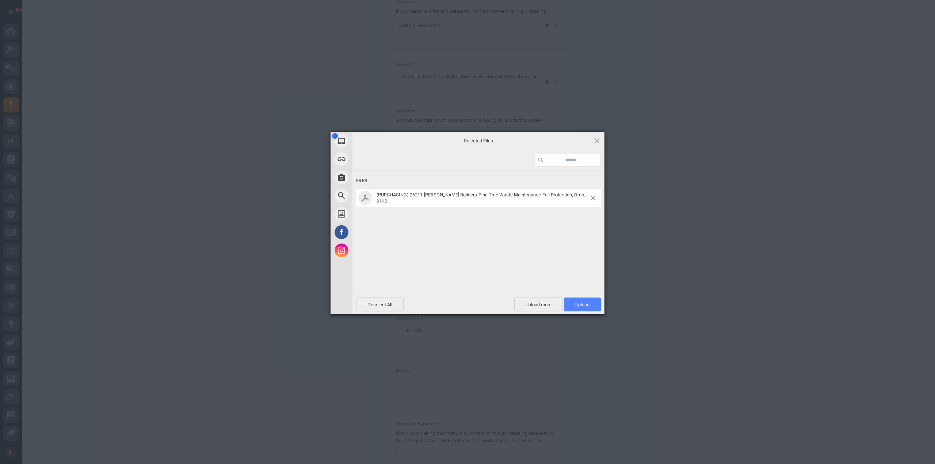
click at [581, 299] on span "Upload 1" at bounding box center [582, 305] width 37 height 14
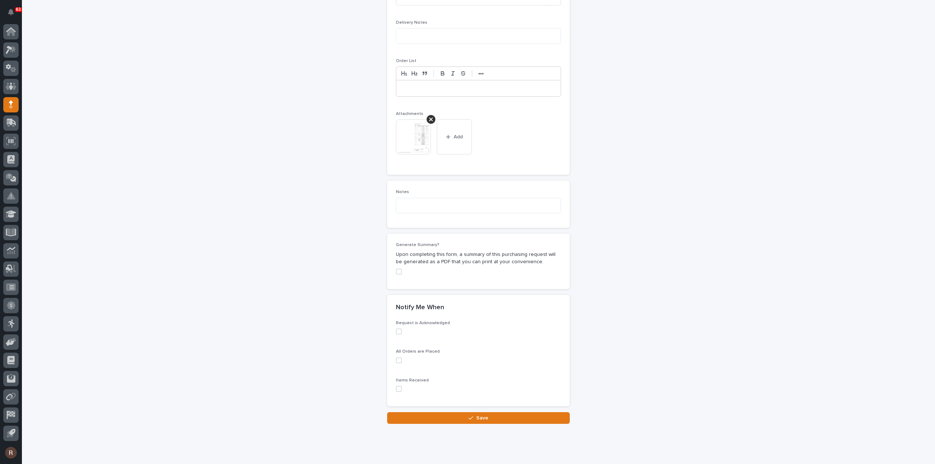
scroll to position [503, 0]
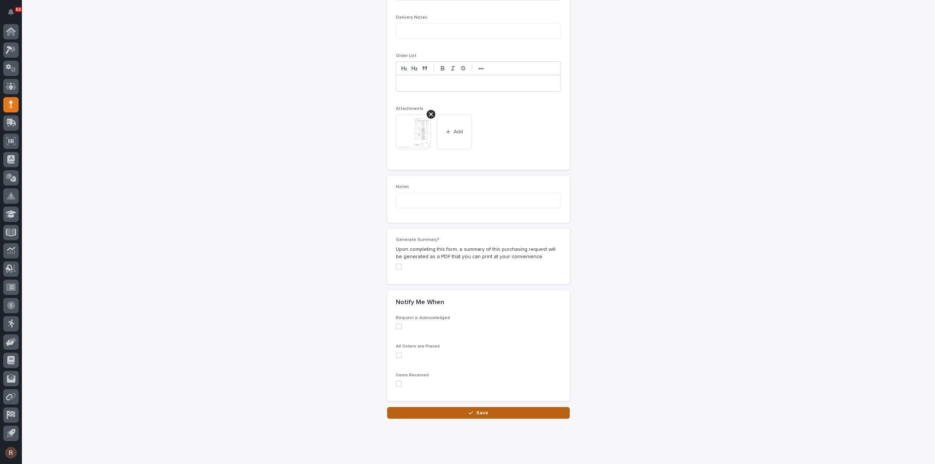
click at [497, 407] on button "Save" at bounding box center [478, 413] width 183 height 12
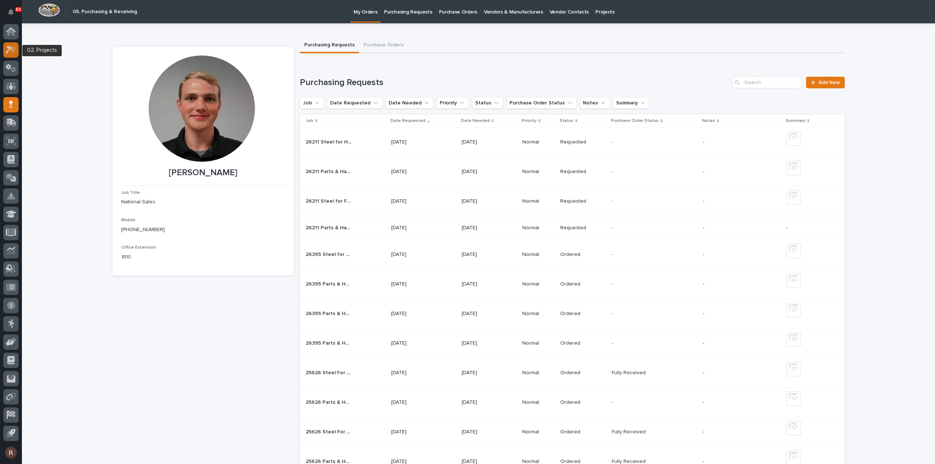
click at [10, 53] on icon at bounding box center [11, 50] width 11 height 8
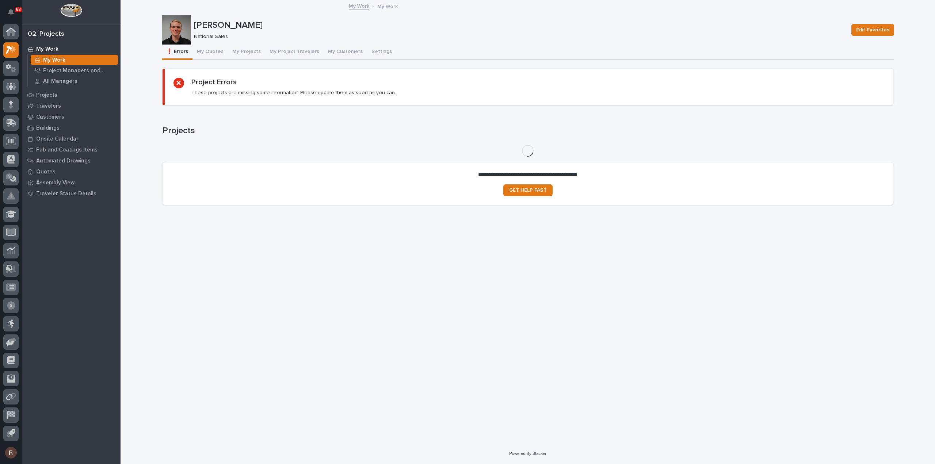
click at [245, 56] on button "My Projects" at bounding box center [246, 52] width 37 height 15
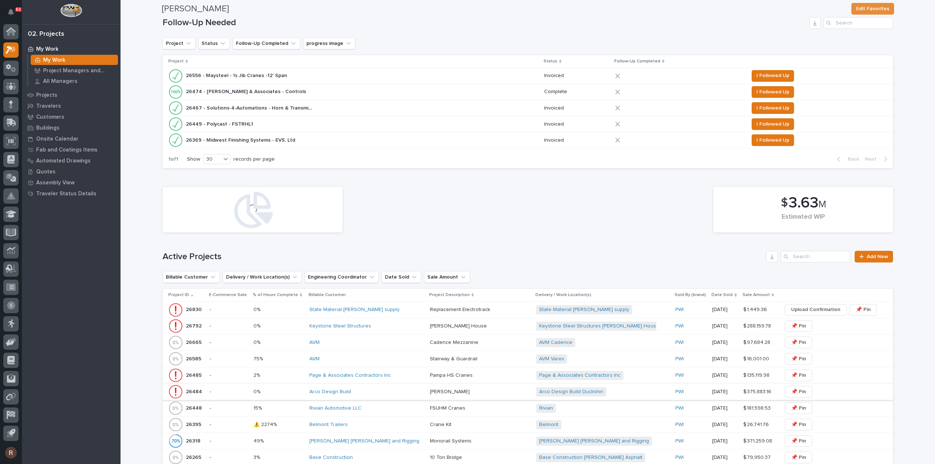
scroll to position [183, 0]
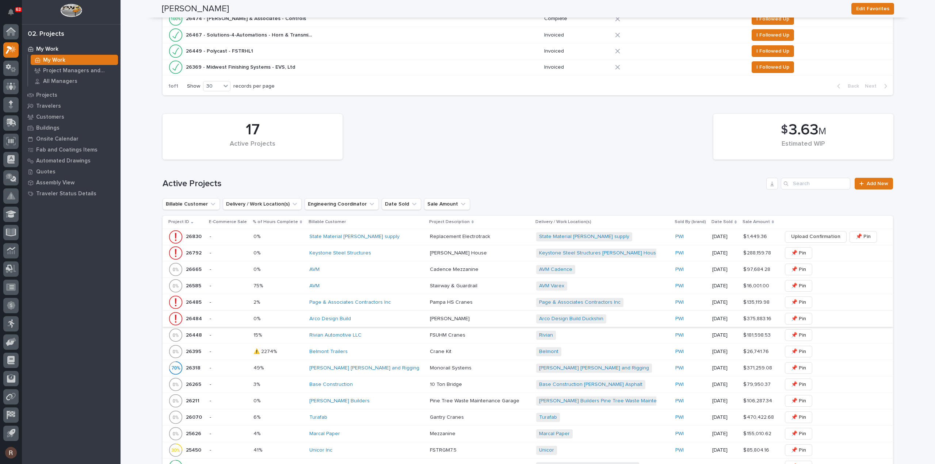
click at [361, 403] on div "[PERSON_NAME] Builders" at bounding box center [366, 401] width 115 height 12
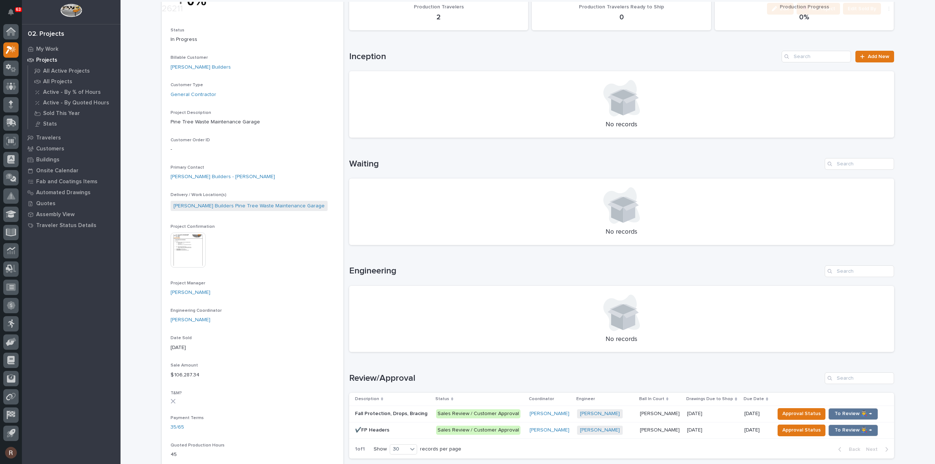
scroll to position [146, 0]
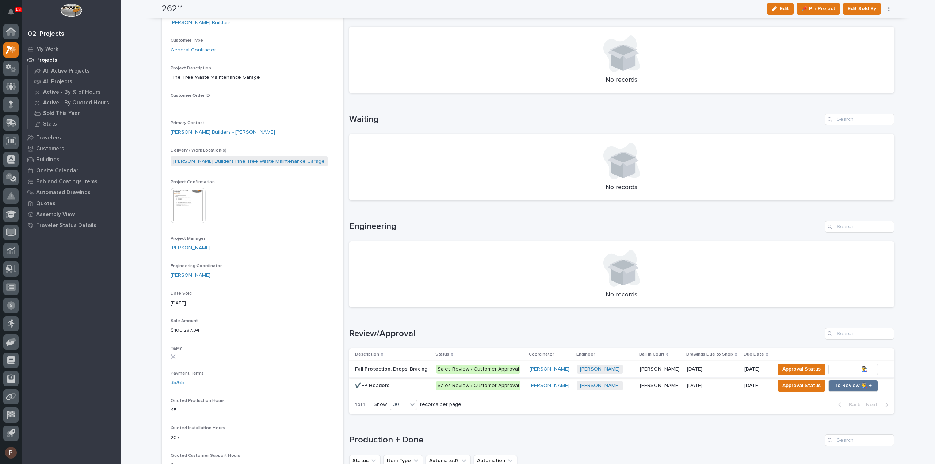
click at [844, 365] on span "To Review 👨‍🏭 →" at bounding box center [853, 369] width 37 height 9
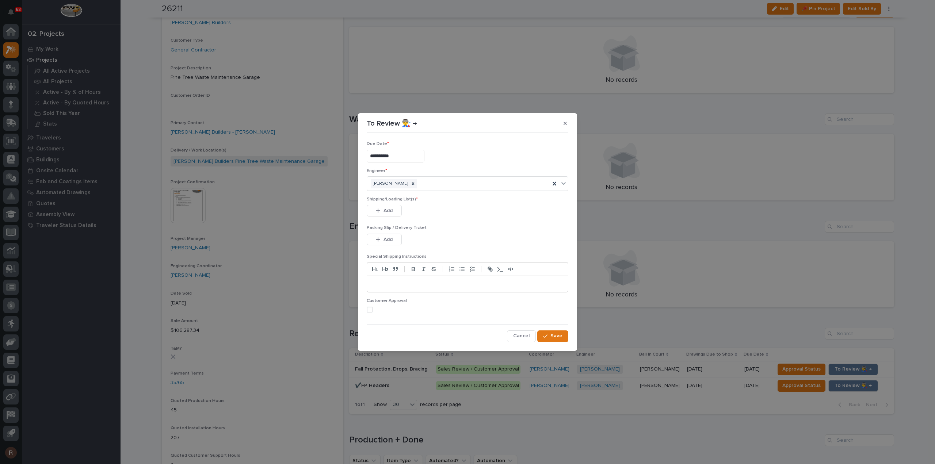
drag, startPoint x: 569, startPoint y: 123, endPoint x: 574, endPoint y: 132, distance: 10.8
click at [569, 123] on button "button" at bounding box center [565, 124] width 12 height 12
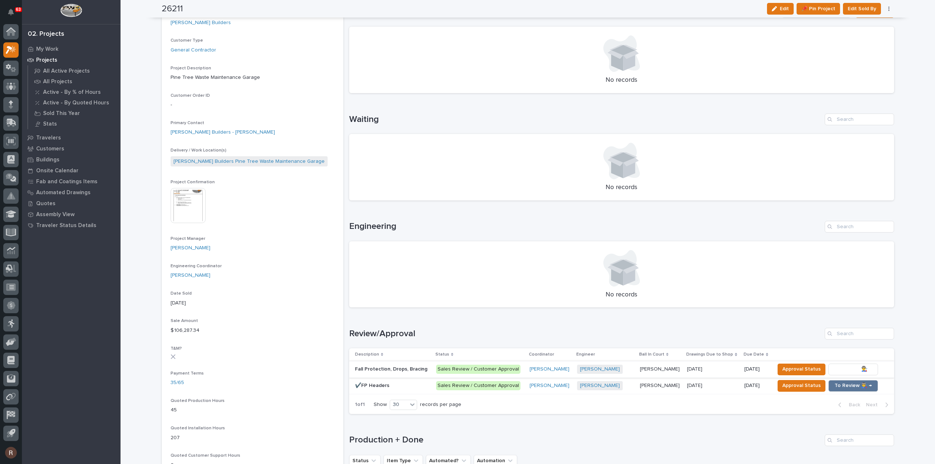
click at [846, 368] on span "To Review 👨‍🏭 →" at bounding box center [853, 369] width 37 height 9
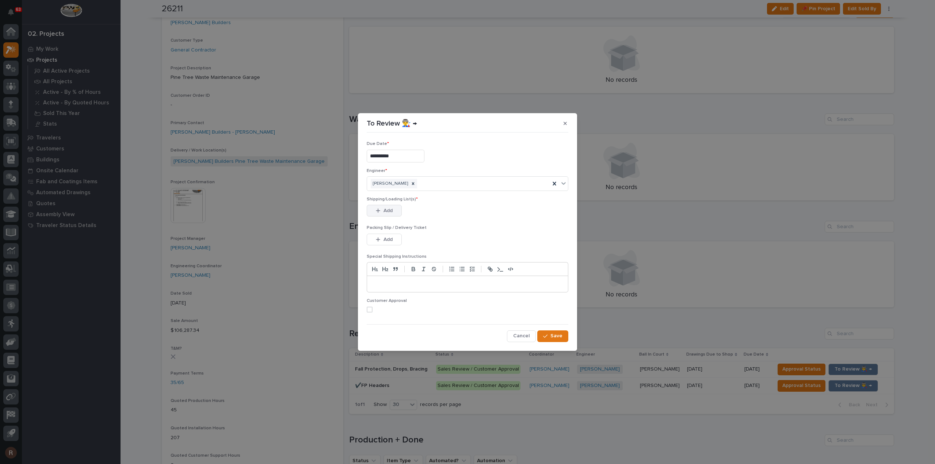
click at [381, 210] on div "button" at bounding box center [379, 210] width 7 height 5
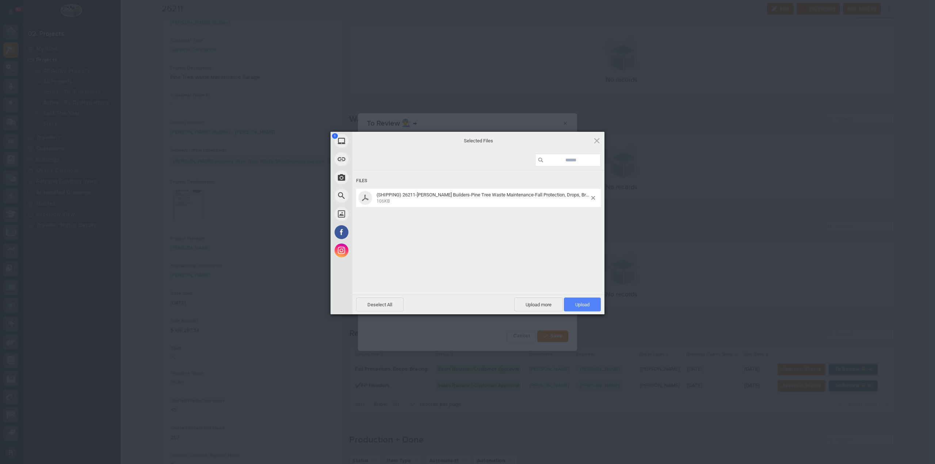
click at [588, 301] on span "Upload 1" at bounding box center [582, 305] width 37 height 14
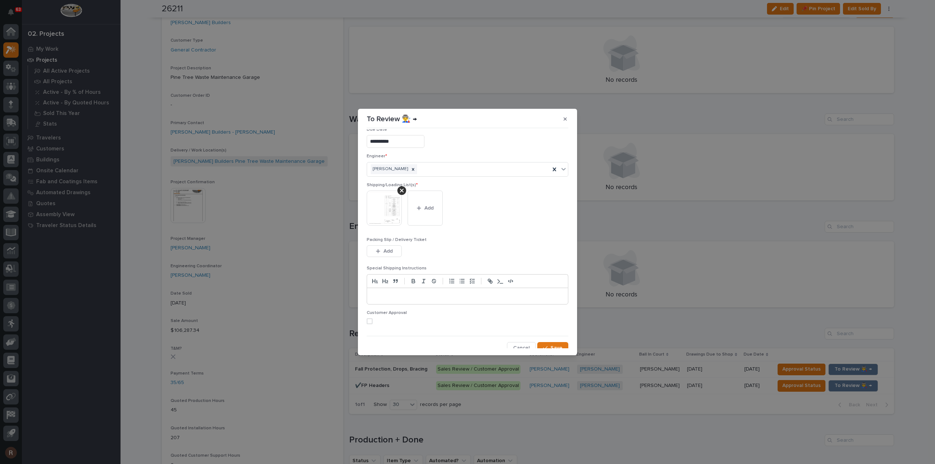
scroll to position [15, 0]
click at [551, 339] on button "Save" at bounding box center [552, 344] width 31 height 12
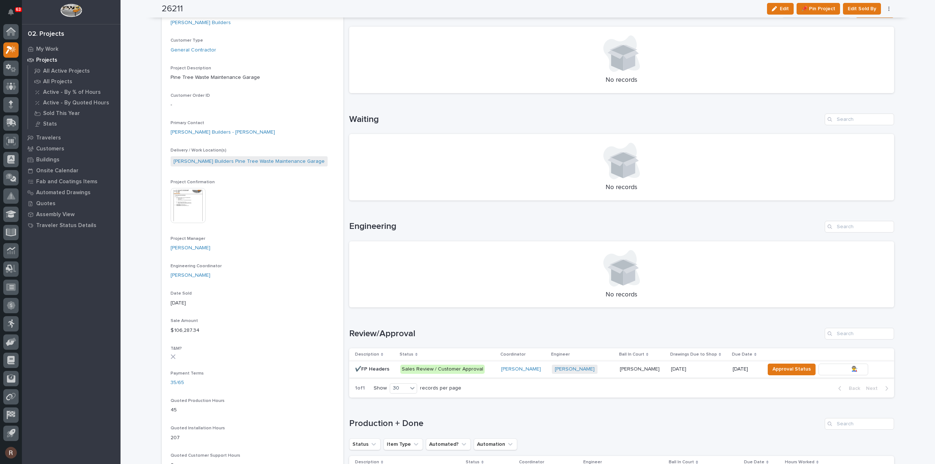
click at [842, 369] on span "To Review 👨‍🏭 →" at bounding box center [843, 369] width 37 height 9
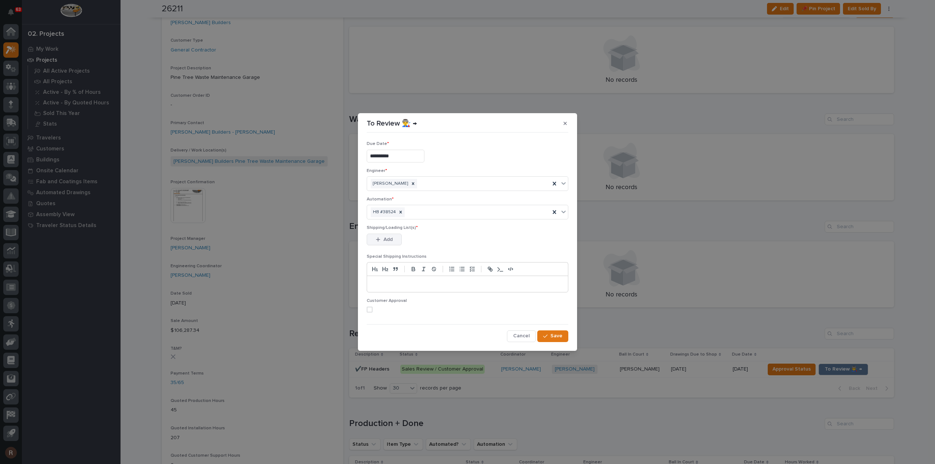
click at [386, 238] on span "Add" at bounding box center [388, 239] width 9 height 7
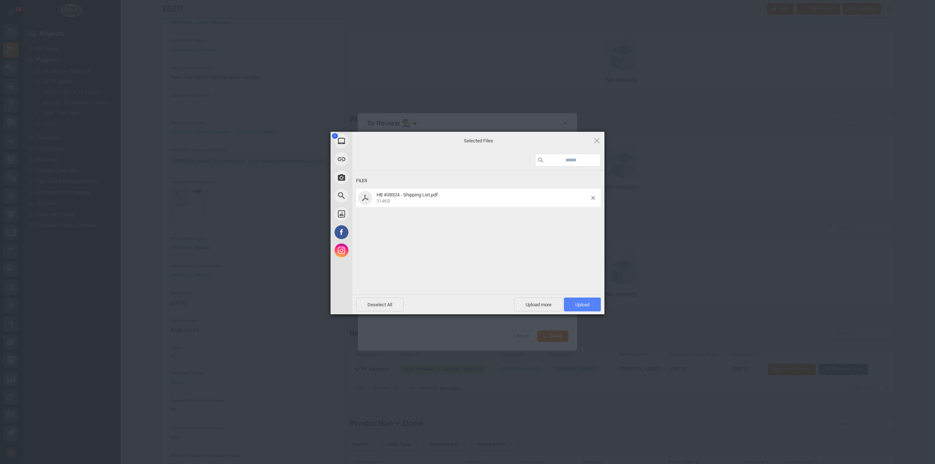
click at [598, 307] on span "Upload 1" at bounding box center [582, 305] width 37 height 14
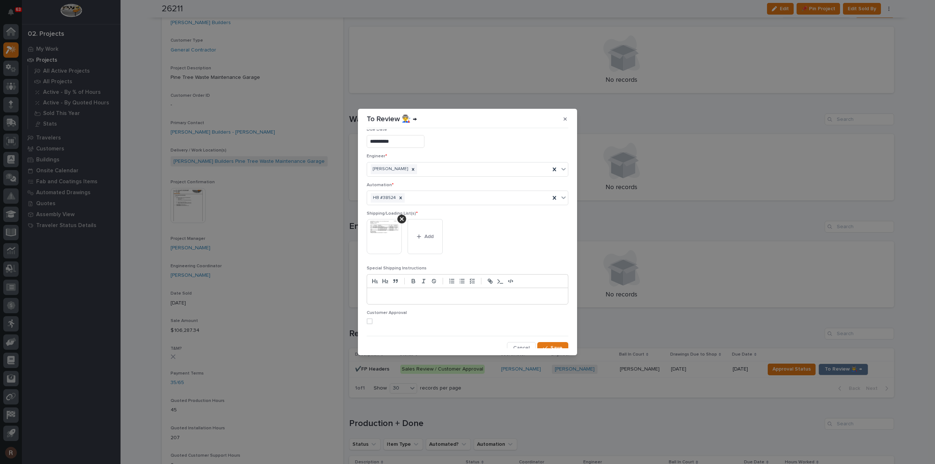
scroll to position [14, 0]
click at [560, 342] on button "Save" at bounding box center [552, 344] width 31 height 12
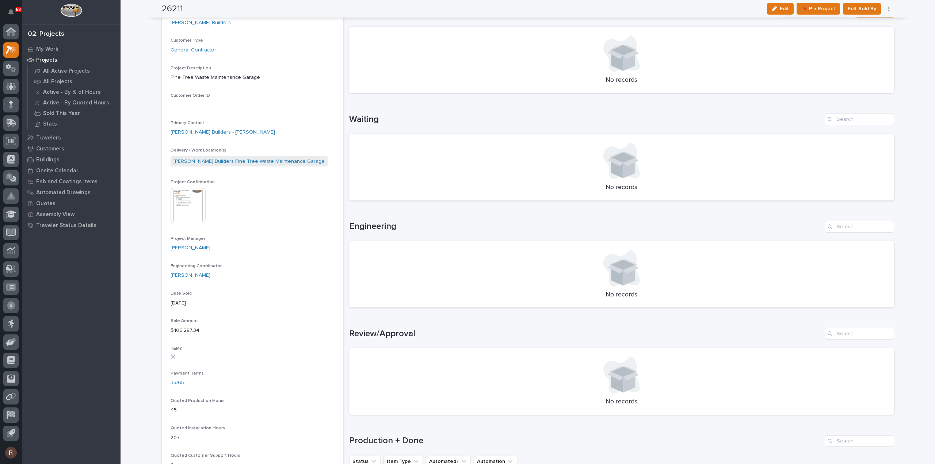
click at [672, 329] on h1 "Review/Approval" at bounding box center [585, 334] width 473 height 11
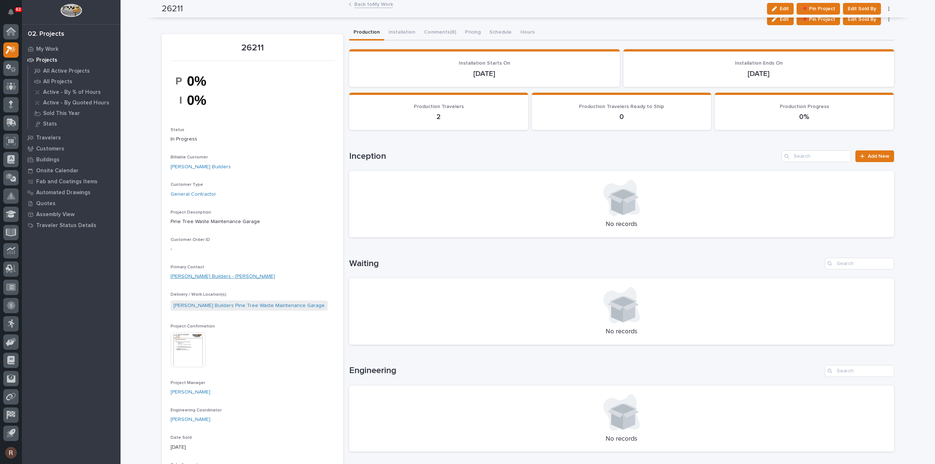
scroll to position [0, 0]
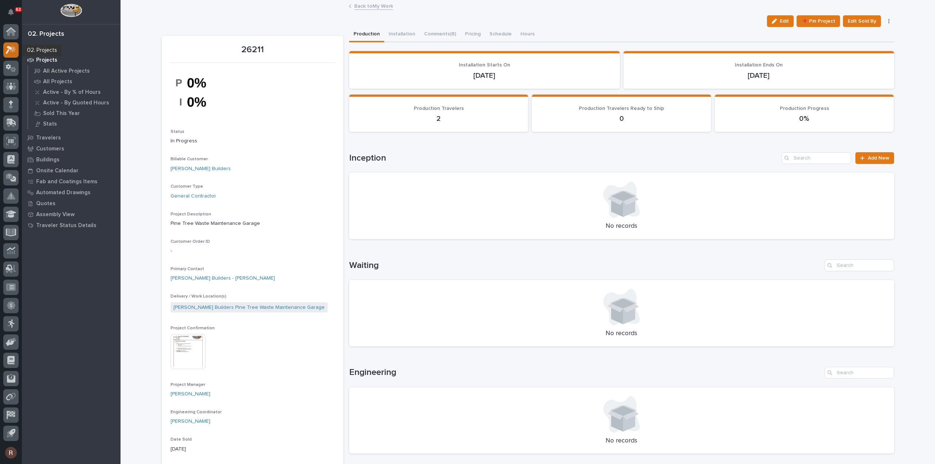
click at [10, 46] on icon at bounding box center [9, 50] width 7 height 8
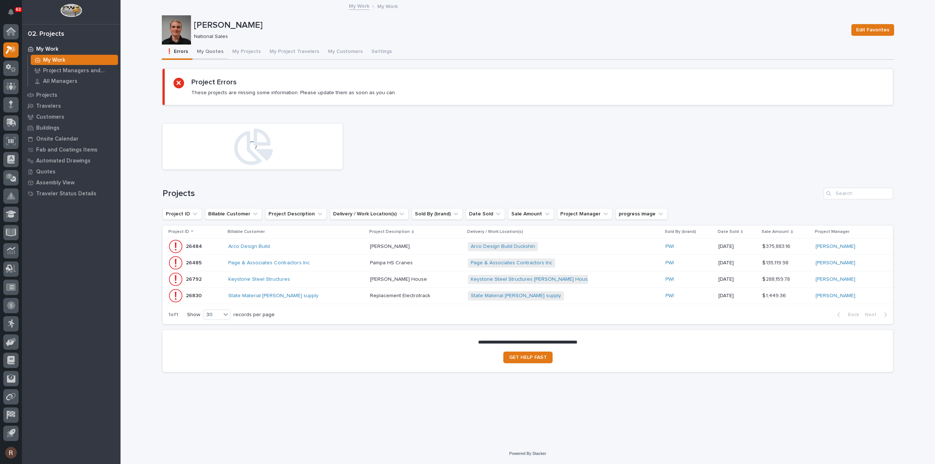
click at [214, 49] on button "My Quotes" at bounding box center [210, 52] width 35 height 15
